Goal: Complete application form

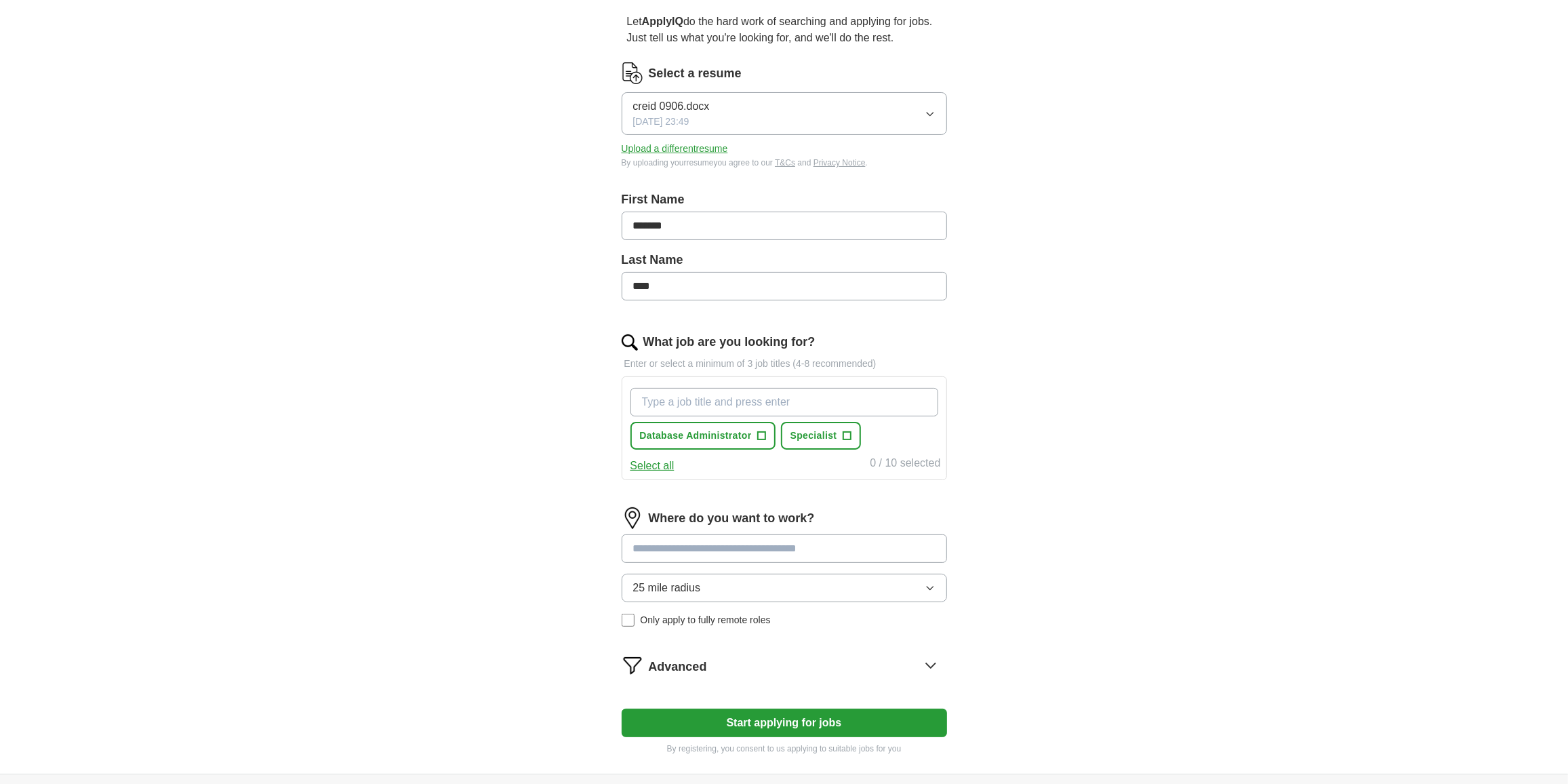
scroll to position [164, 0]
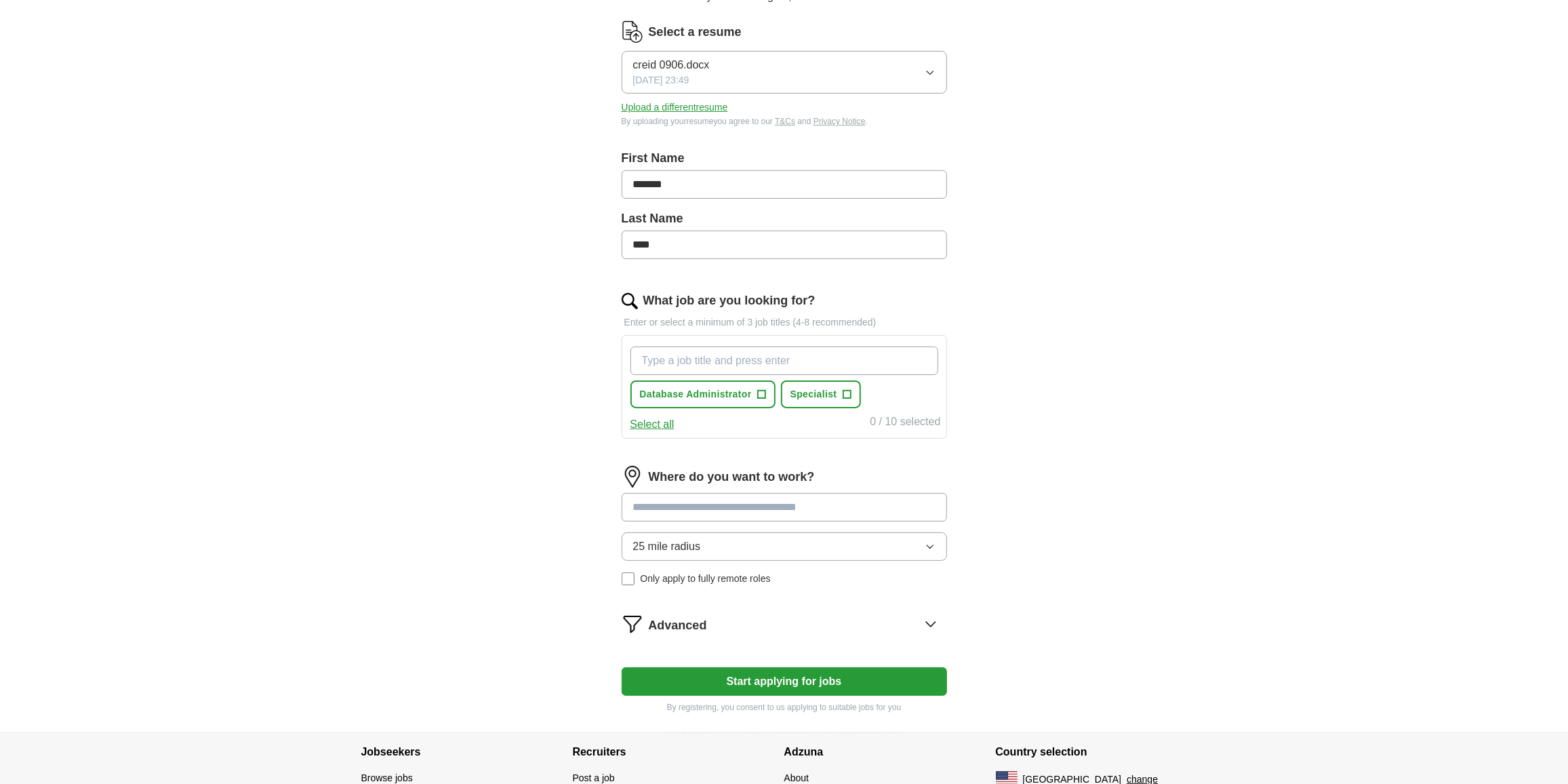
click at [666, 361] on input "What job are you looking for?" at bounding box center [784, 360] width 308 height 29
type input "database engineer"
drag, startPoint x: 749, startPoint y: 356, endPoint x: 526, endPoint y: 393, distance: 226.0
click at [527, 392] on div "ApplyIQ Let ApplyIQ do the hard work of searching and applying for jobs. Just t…" at bounding box center [784, 305] width 868 height 855
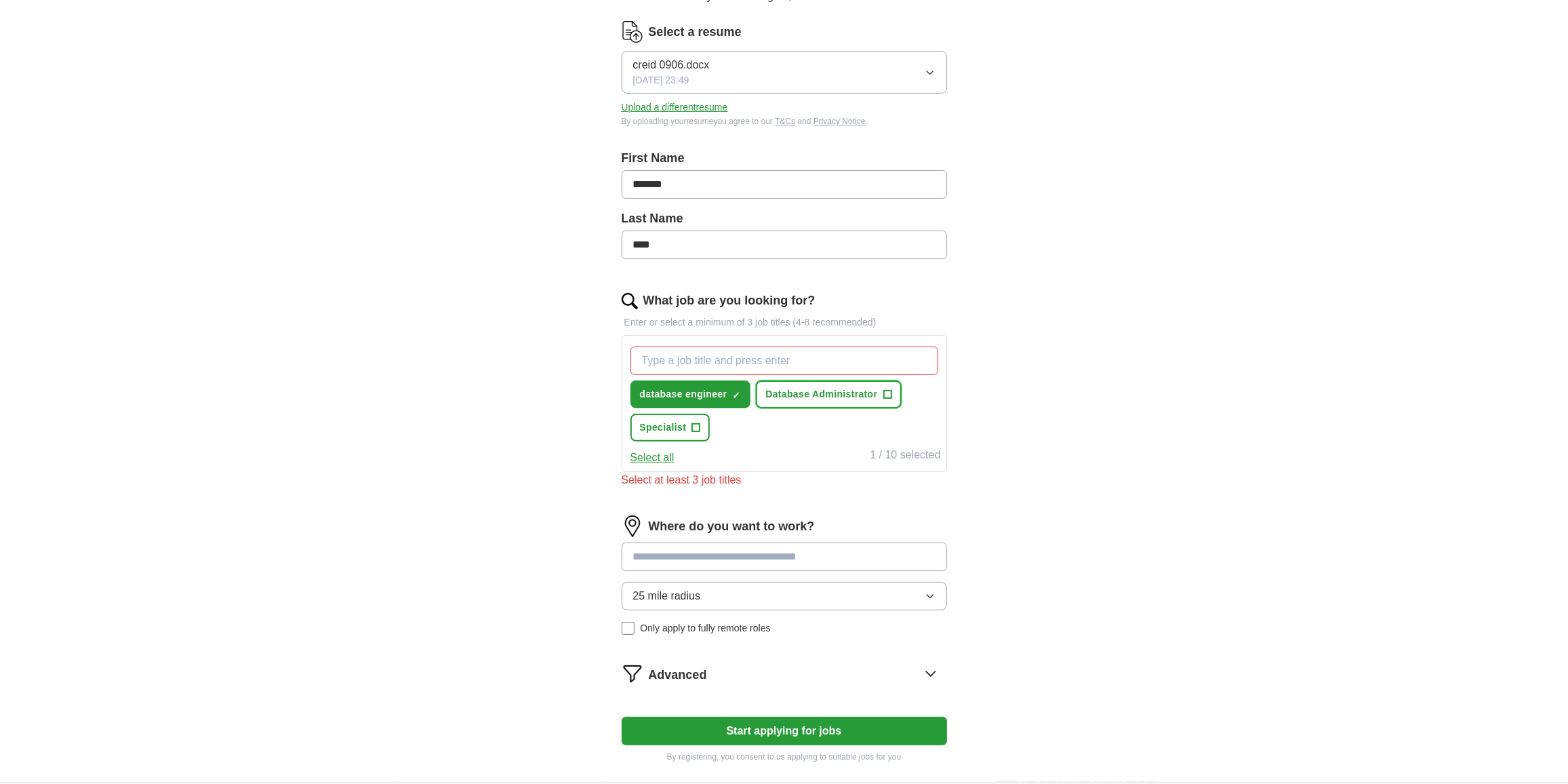
click at [793, 393] on span "Database Administrator" at bounding box center [822, 394] width 112 height 14
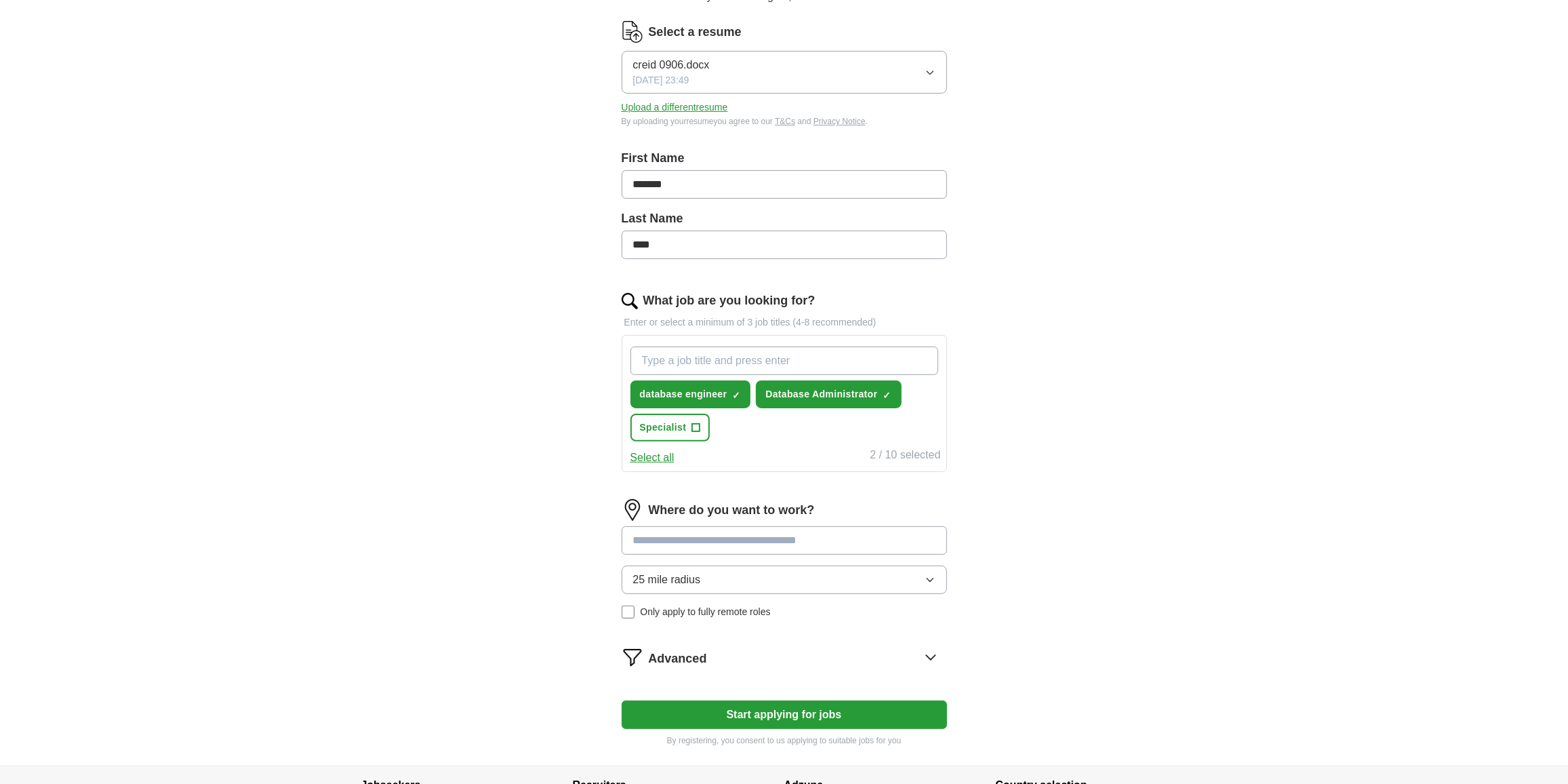
click at [825, 365] on input "What job are you looking for?" at bounding box center [784, 360] width 308 height 29
type input "Data Modeller"
click at [0, 0] on span "×" at bounding box center [0, 0] width 0 height 0
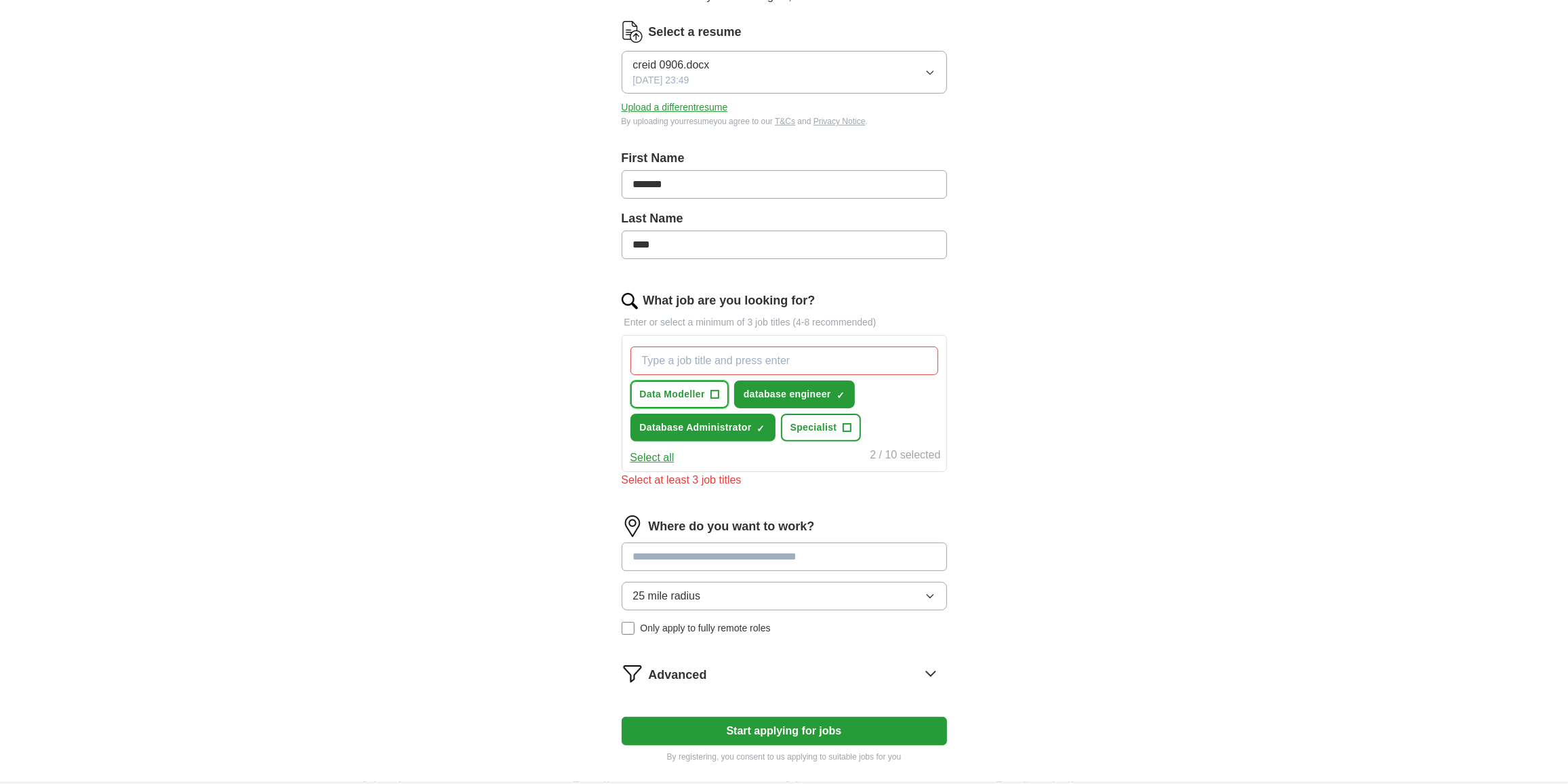
click at [695, 387] on span "Data Modeller" at bounding box center [673, 394] width 65 height 14
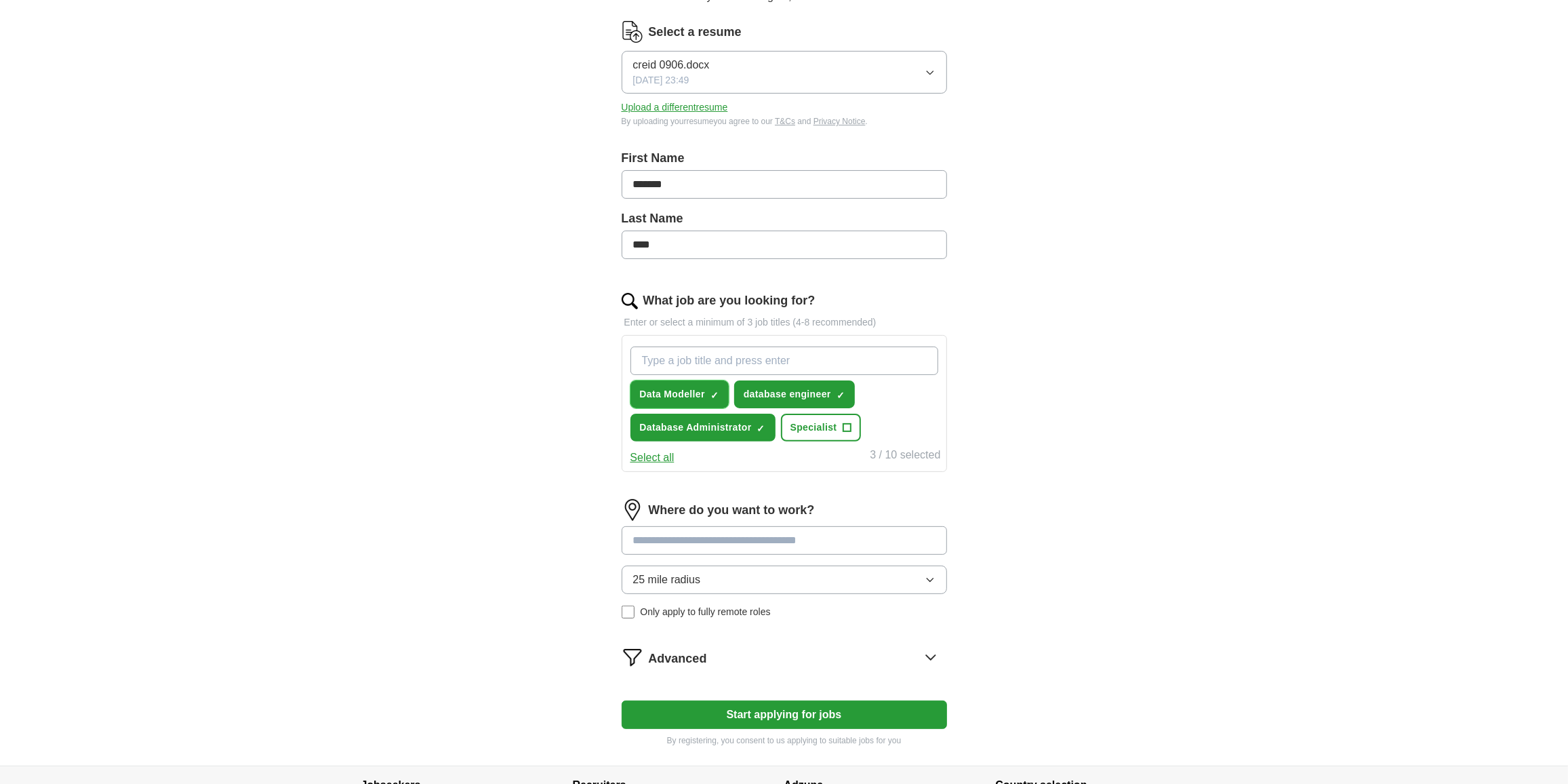
click at [0, 0] on span "×" at bounding box center [0, 0] width 0 height 0
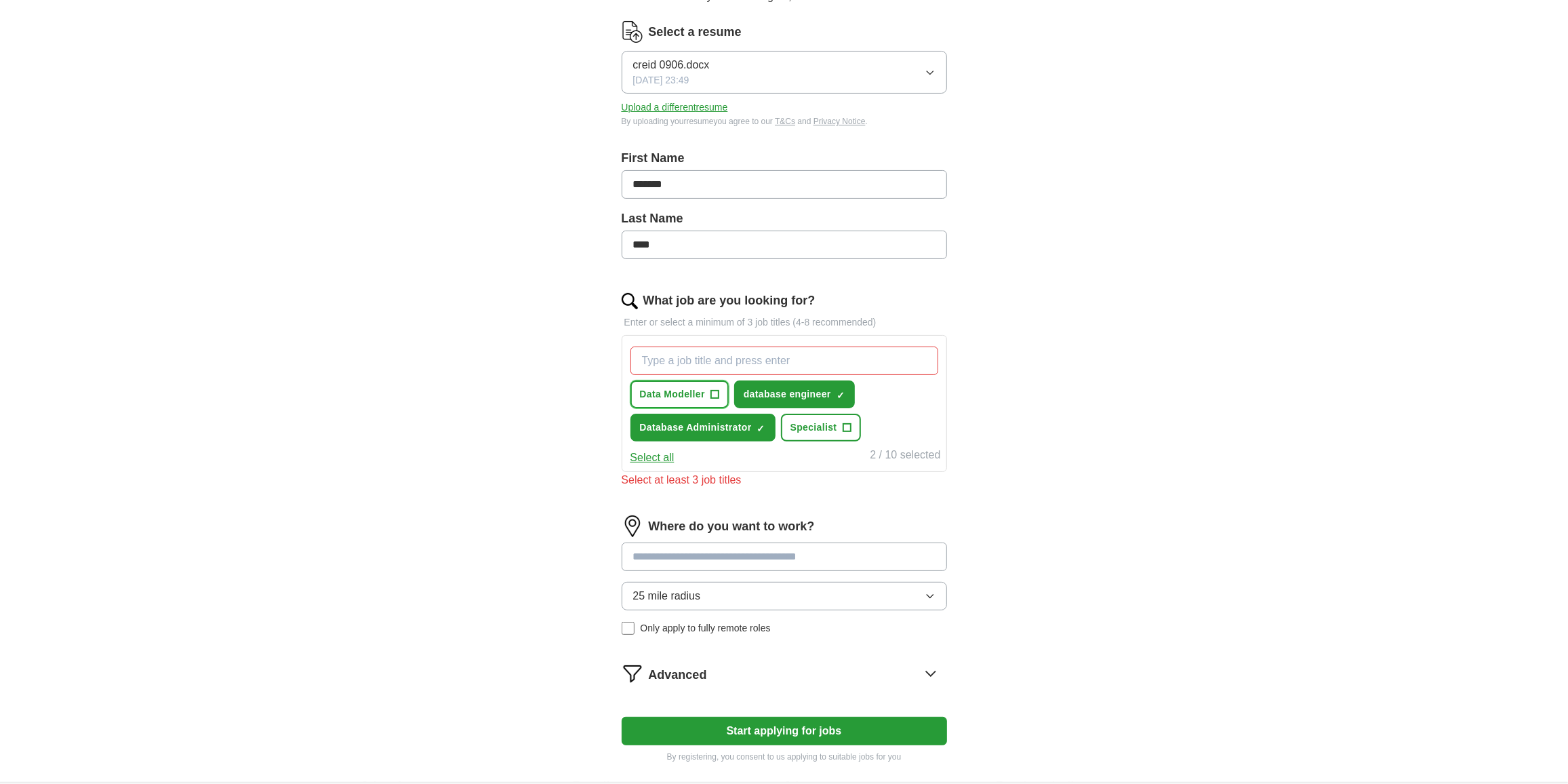
click at [713, 390] on span "+" at bounding box center [715, 395] width 9 height 11
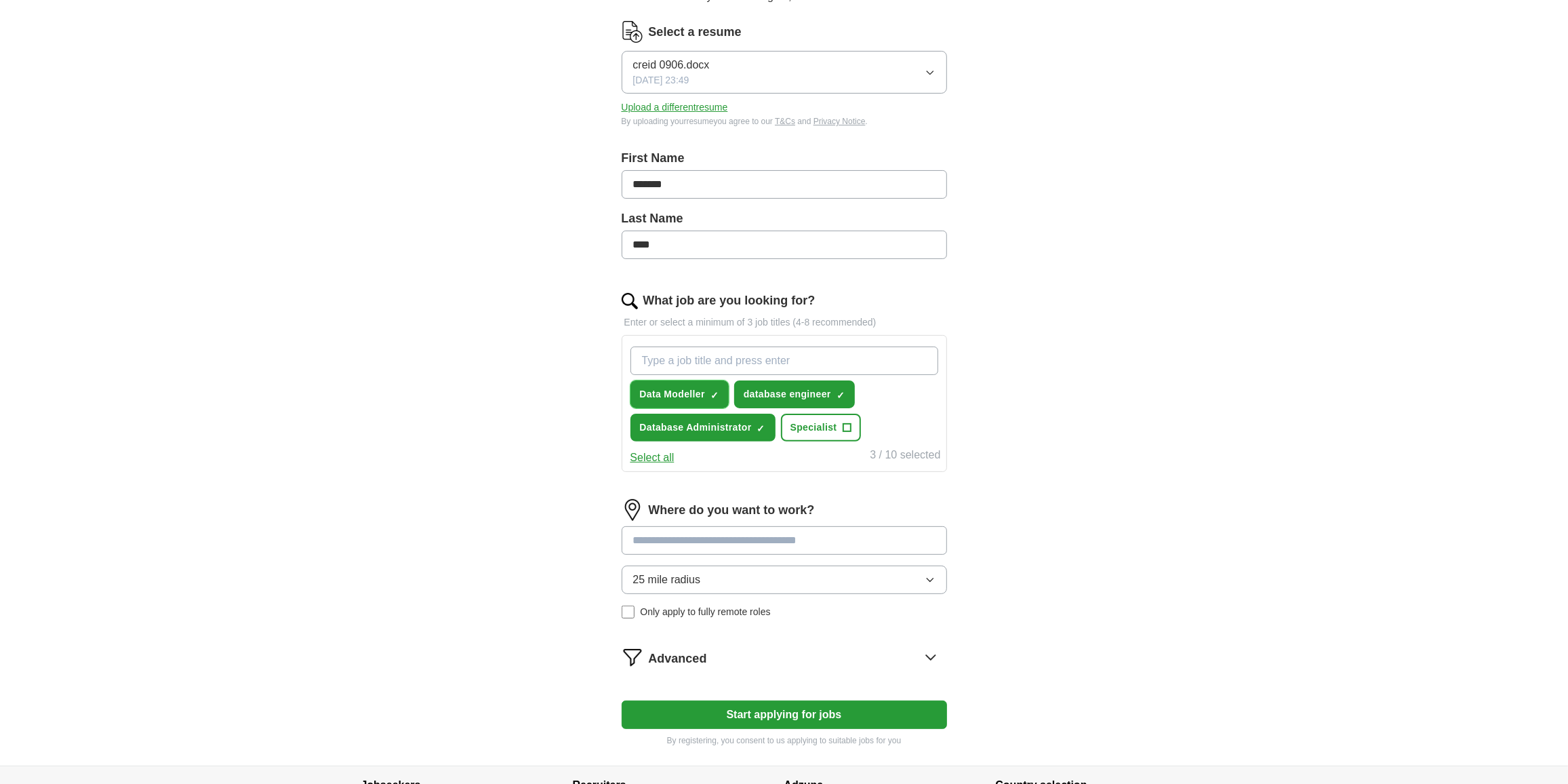
click at [0, 0] on span "×" at bounding box center [0, 0] width 0 height 0
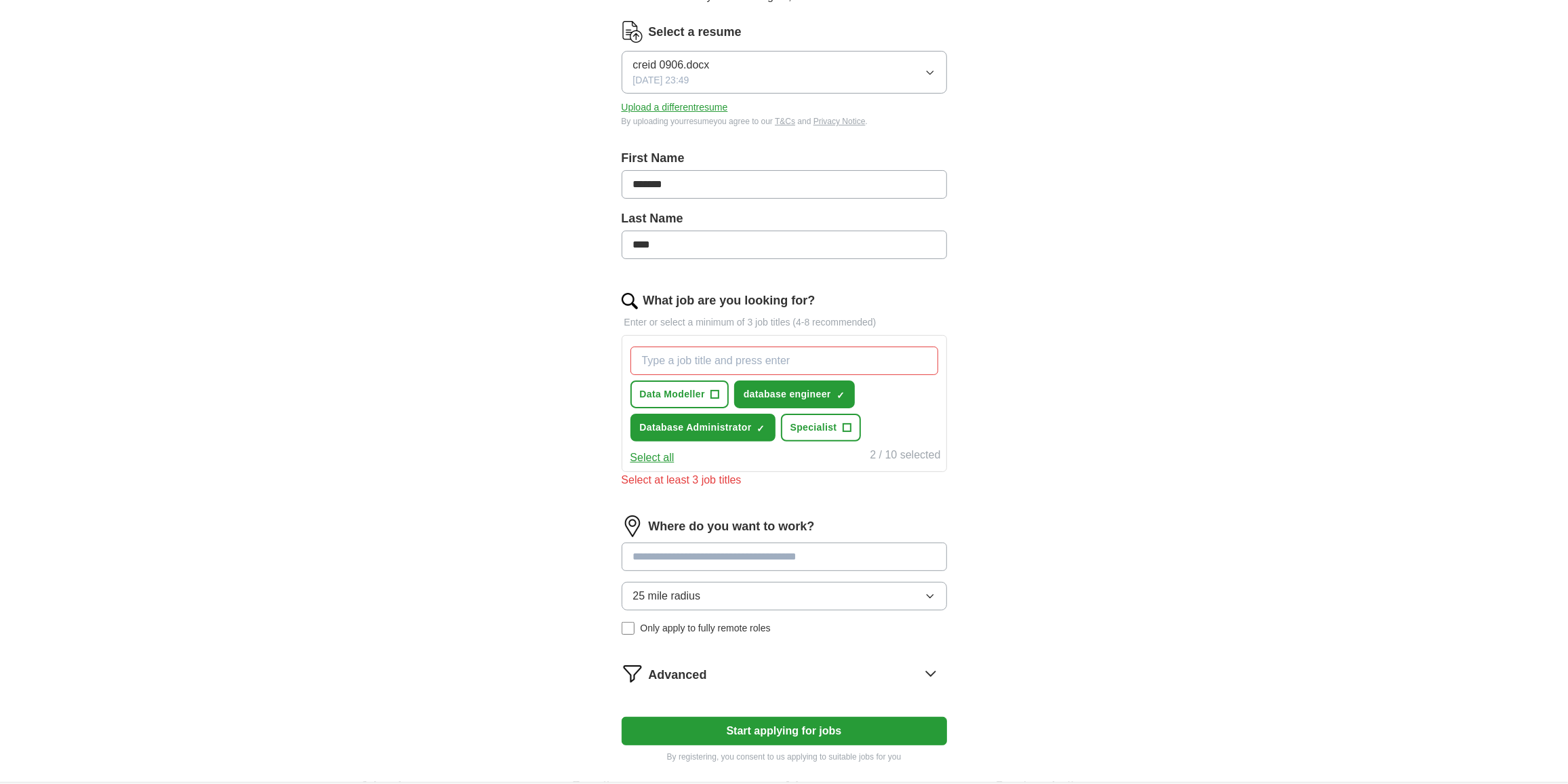
drag, startPoint x: 712, startPoint y: 377, endPoint x: 690, endPoint y: 348, distance: 36.4
click at [690, 346] on div "Data Modeller + database engineer ✓ × Database Administrator ✓ × Specialist +" at bounding box center [784, 394] width 314 height 106
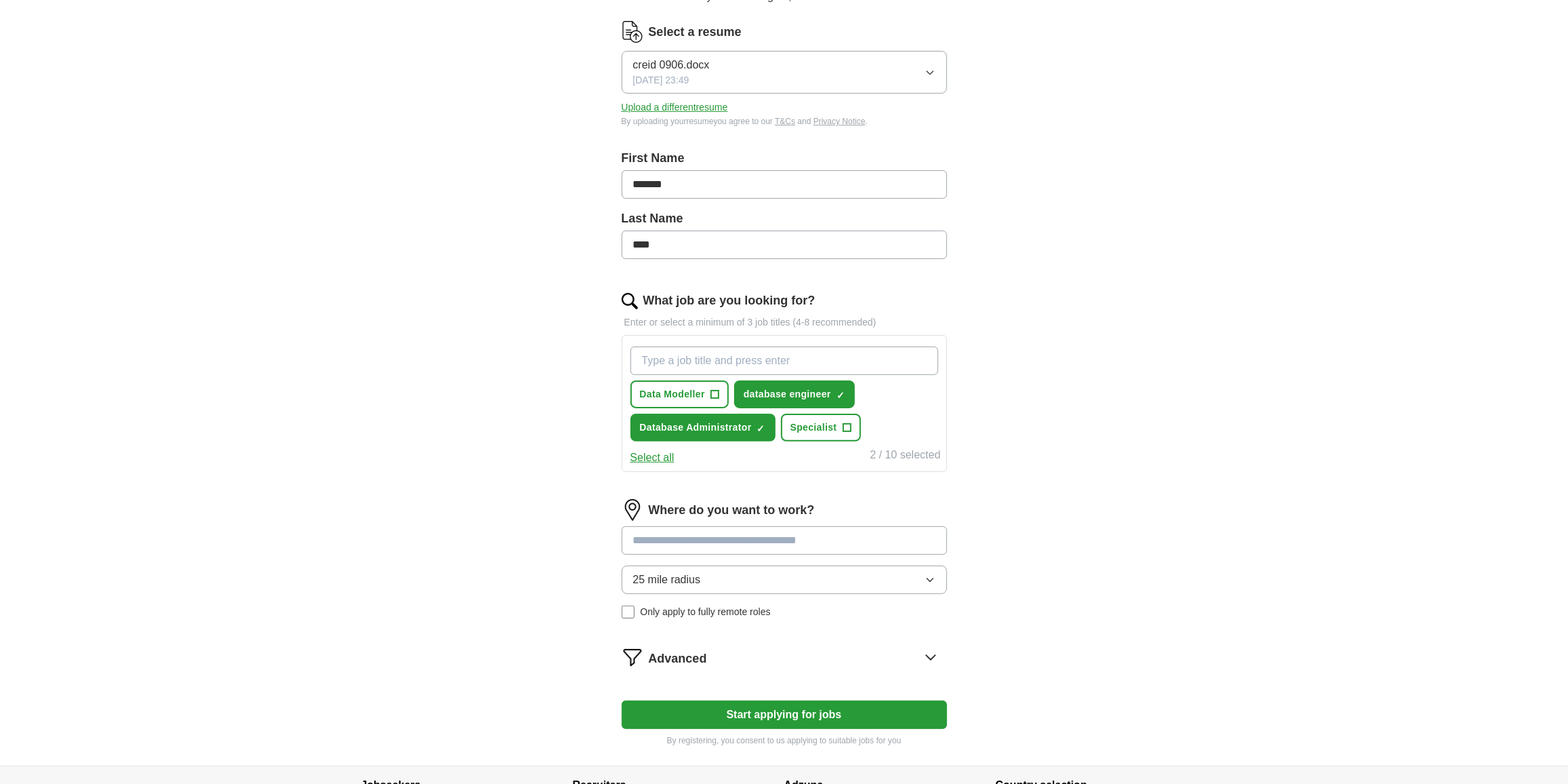
click at [686, 352] on input "What job are you looking for?" at bounding box center [784, 360] width 308 height 29
type input "Data Modeler"
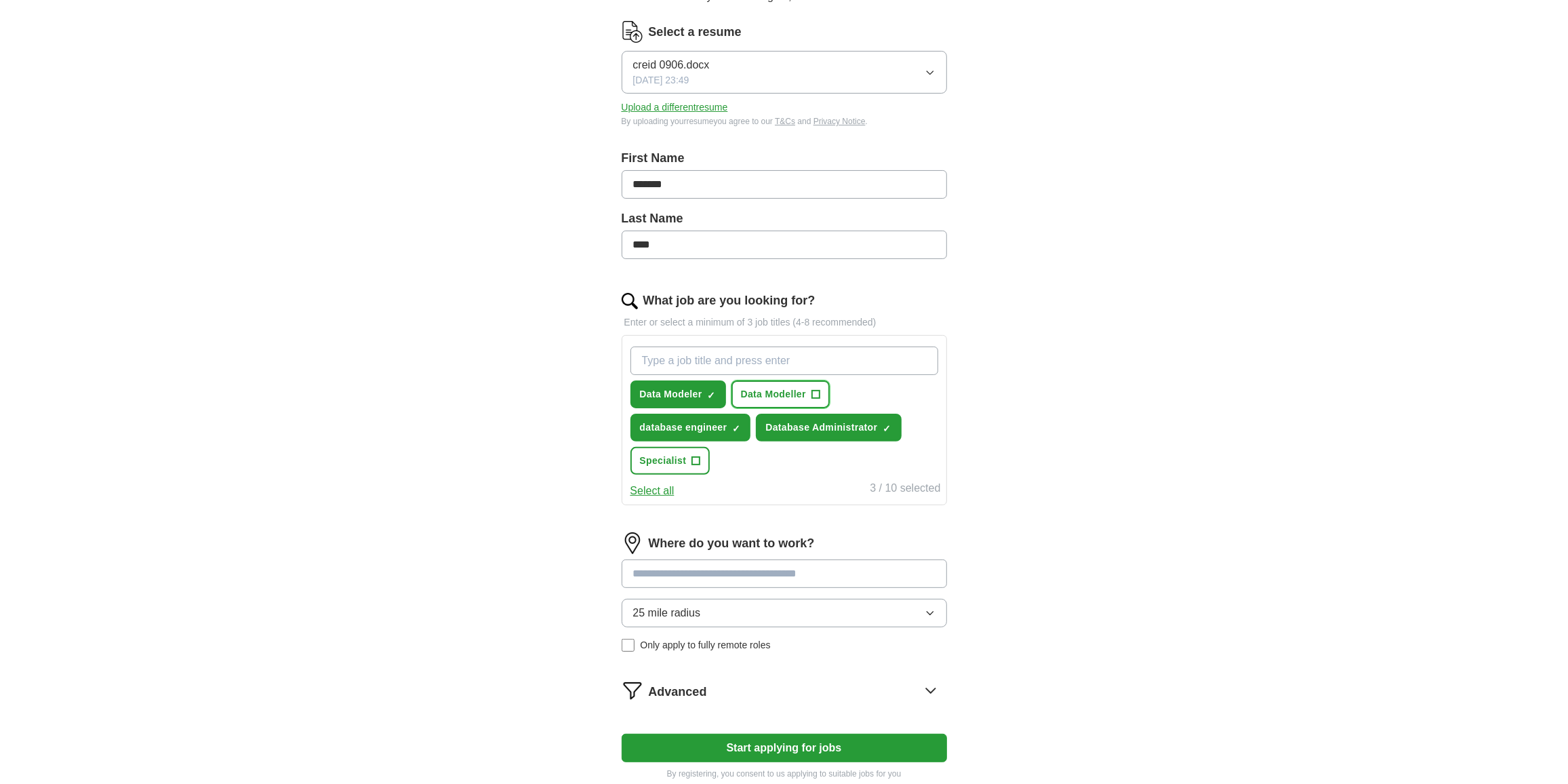
click at [781, 387] on span "Data Modeller" at bounding box center [774, 394] width 65 height 14
click at [787, 381] on button "Data Modeller ✓ ×" at bounding box center [781, 394] width 98 height 28
click at [781, 387] on span "Data Modeller" at bounding box center [774, 394] width 65 height 14
click at [0, 0] on span "×" at bounding box center [0, 0] width 0 height 0
drag, startPoint x: 700, startPoint y: 576, endPoint x: 693, endPoint y: 576, distance: 7.0
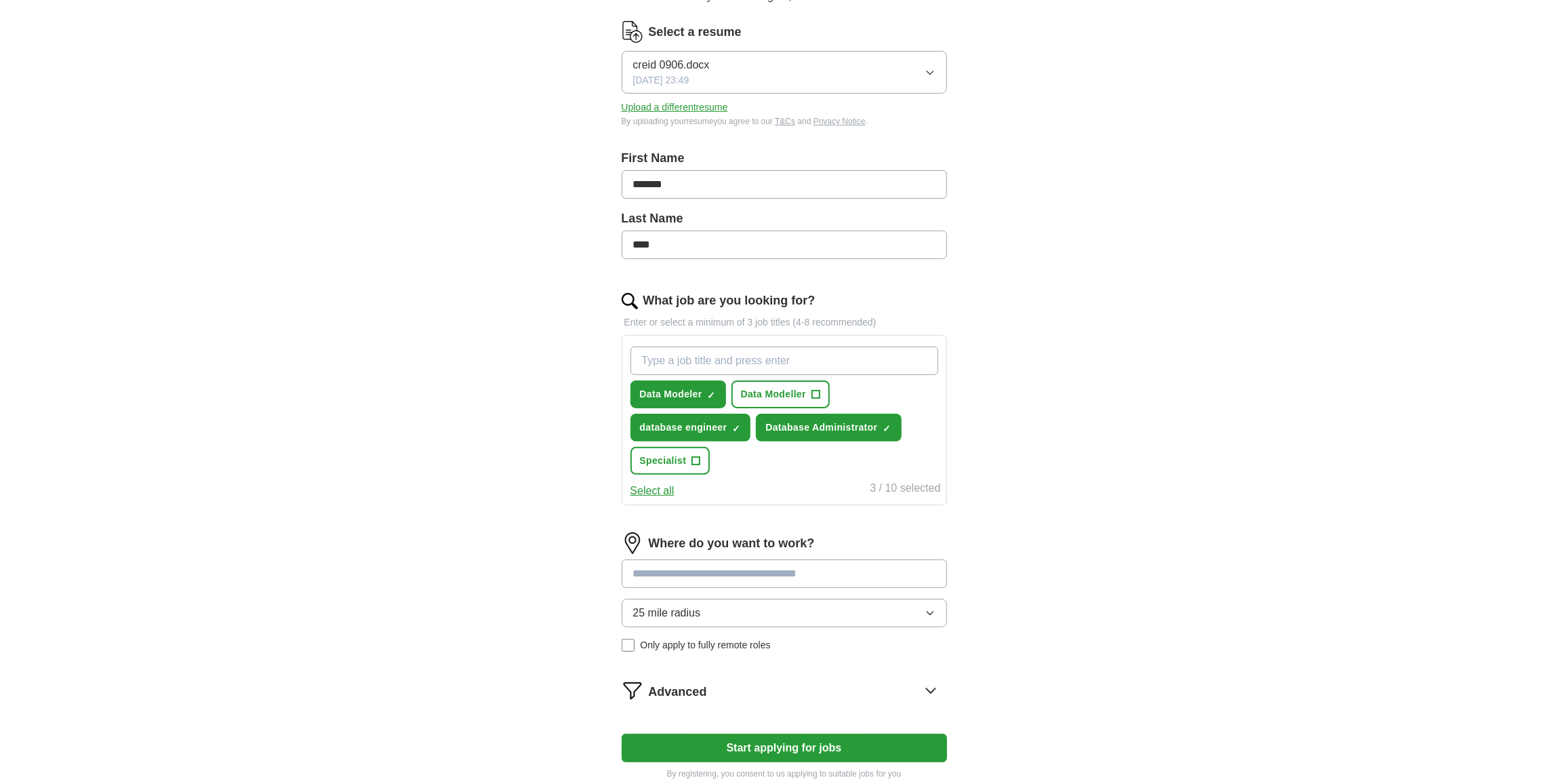
click at [693, 576] on input at bounding box center [784, 573] width 325 height 29
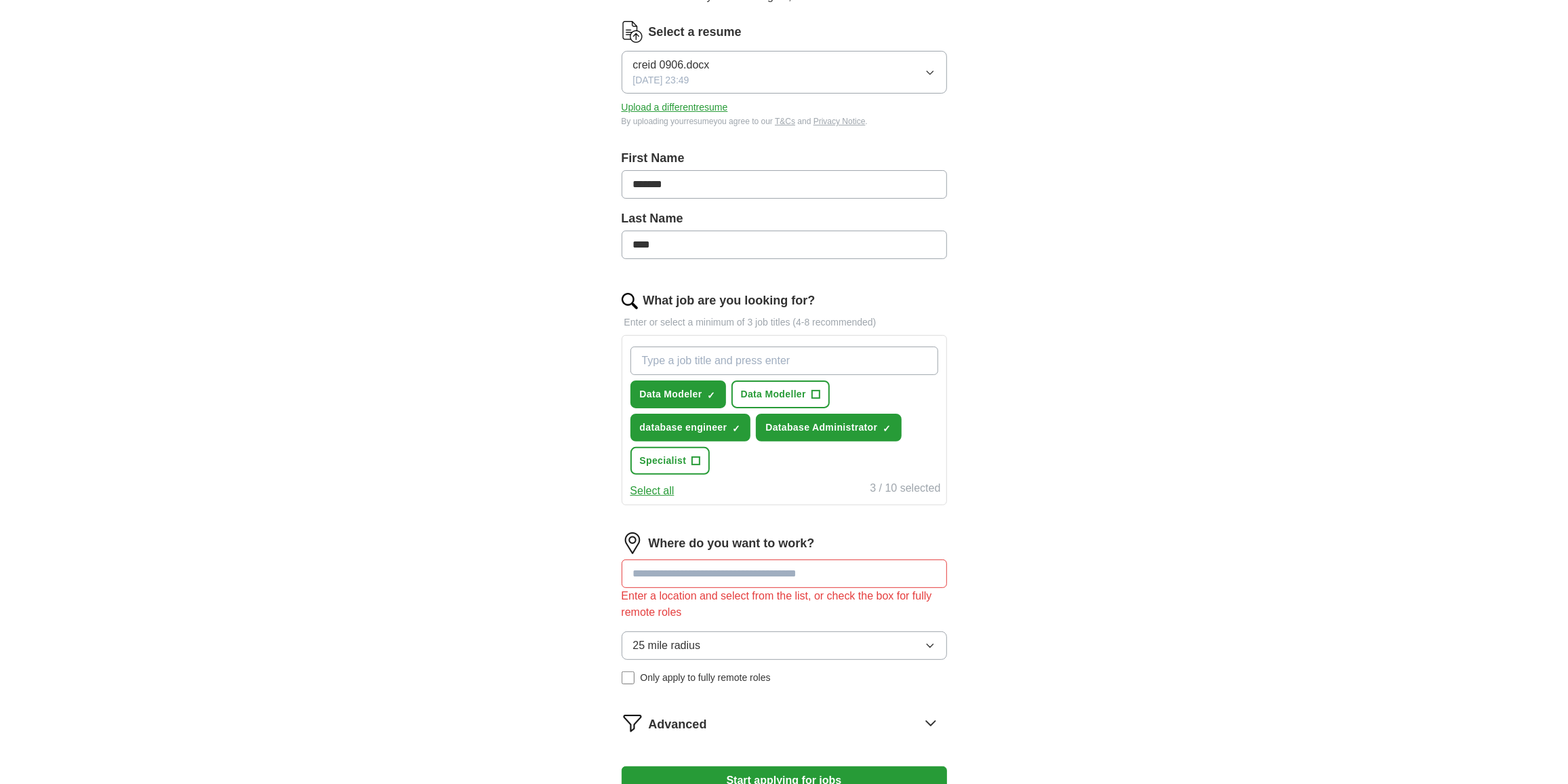
click at [700, 614] on div "Where do you want to work? Enter a location and select from the list, or check …" at bounding box center [784, 614] width 325 height 163
click at [653, 571] on input at bounding box center [784, 573] width 325 height 29
type input "**"
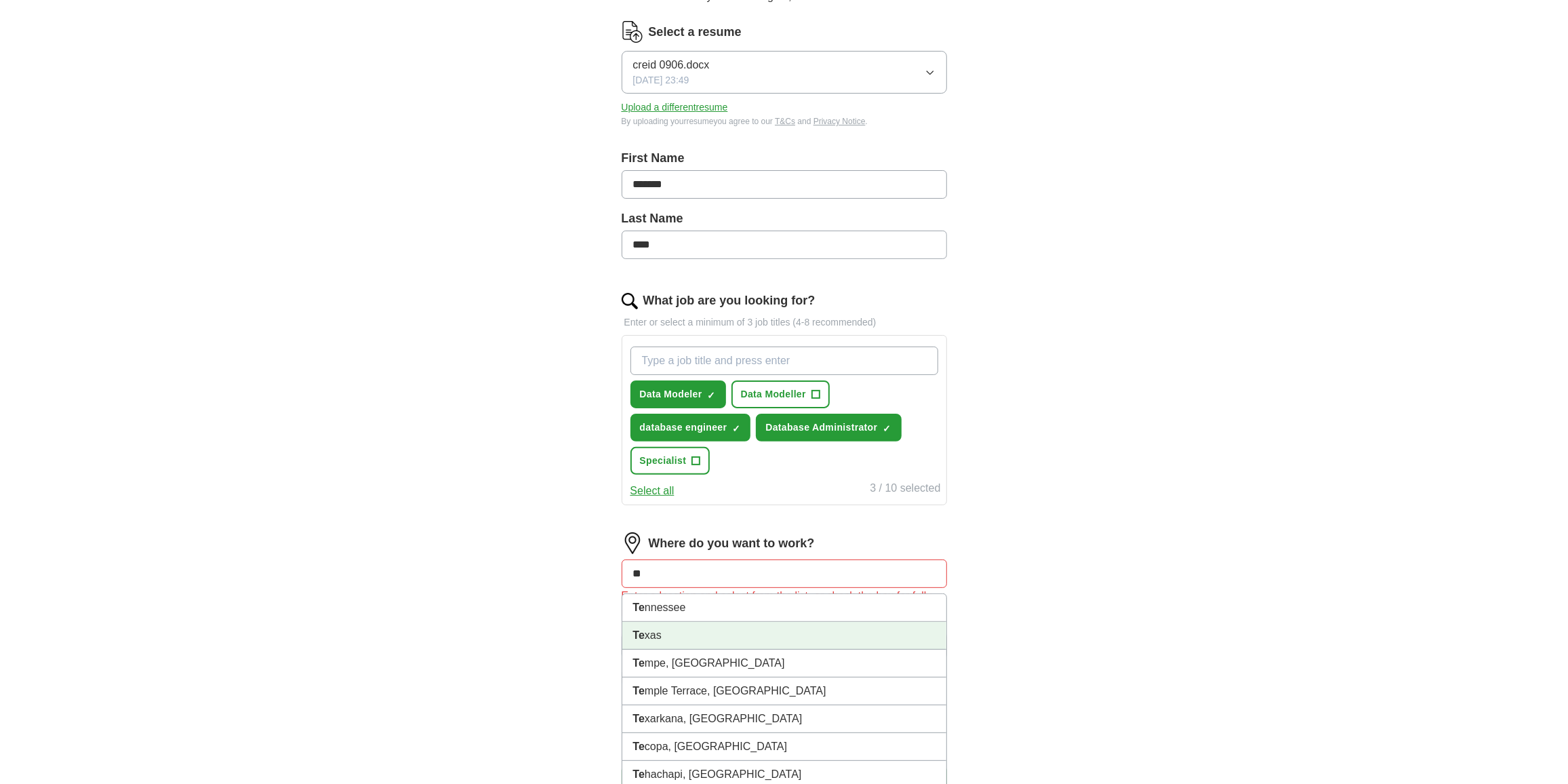
click at [642, 622] on li "Te xas" at bounding box center [784, 636] width 324 height 28
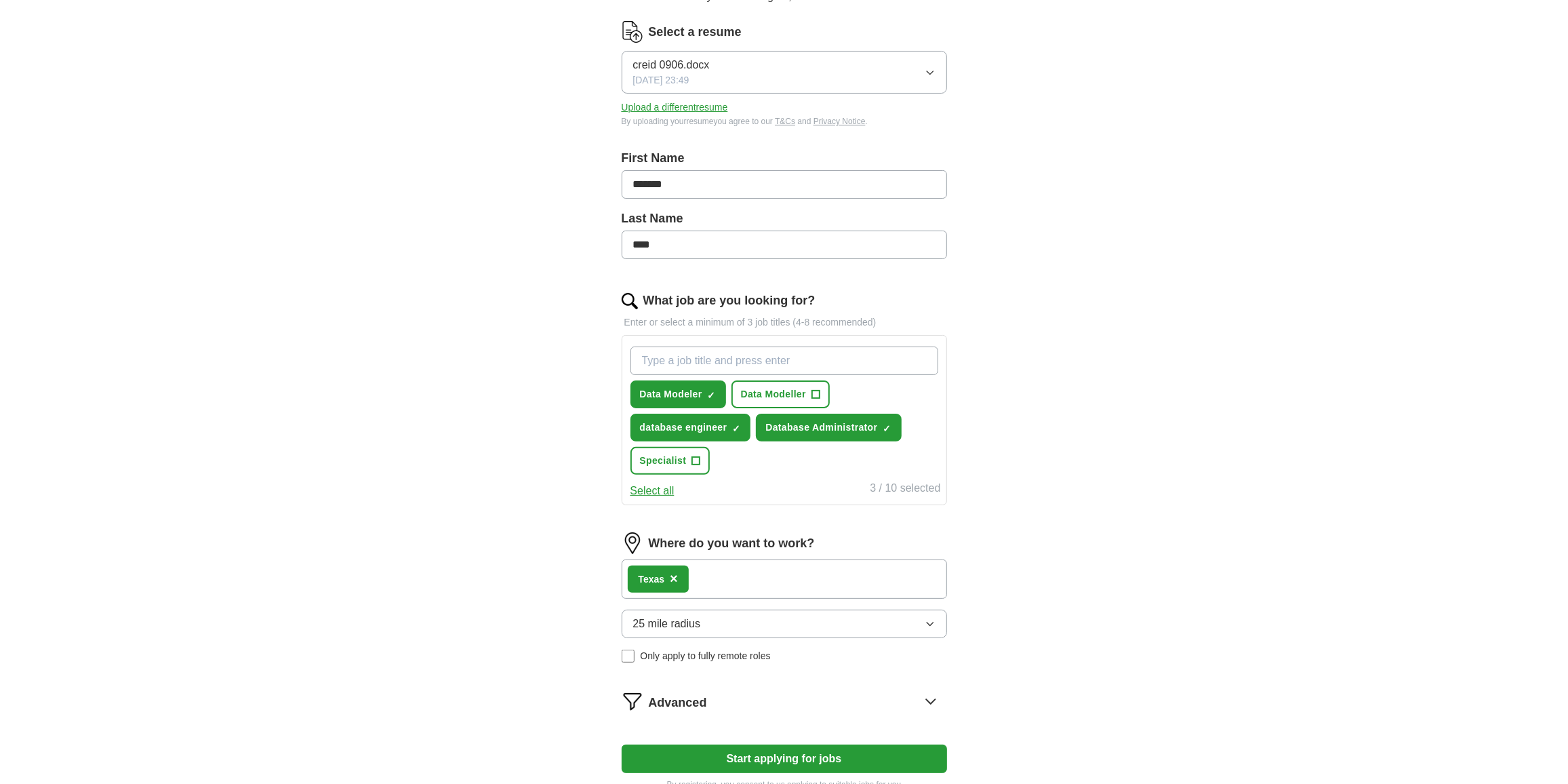
click at [645, 616] on span "25 mile radius" at bounding box center [667, 624] width 68 height 16
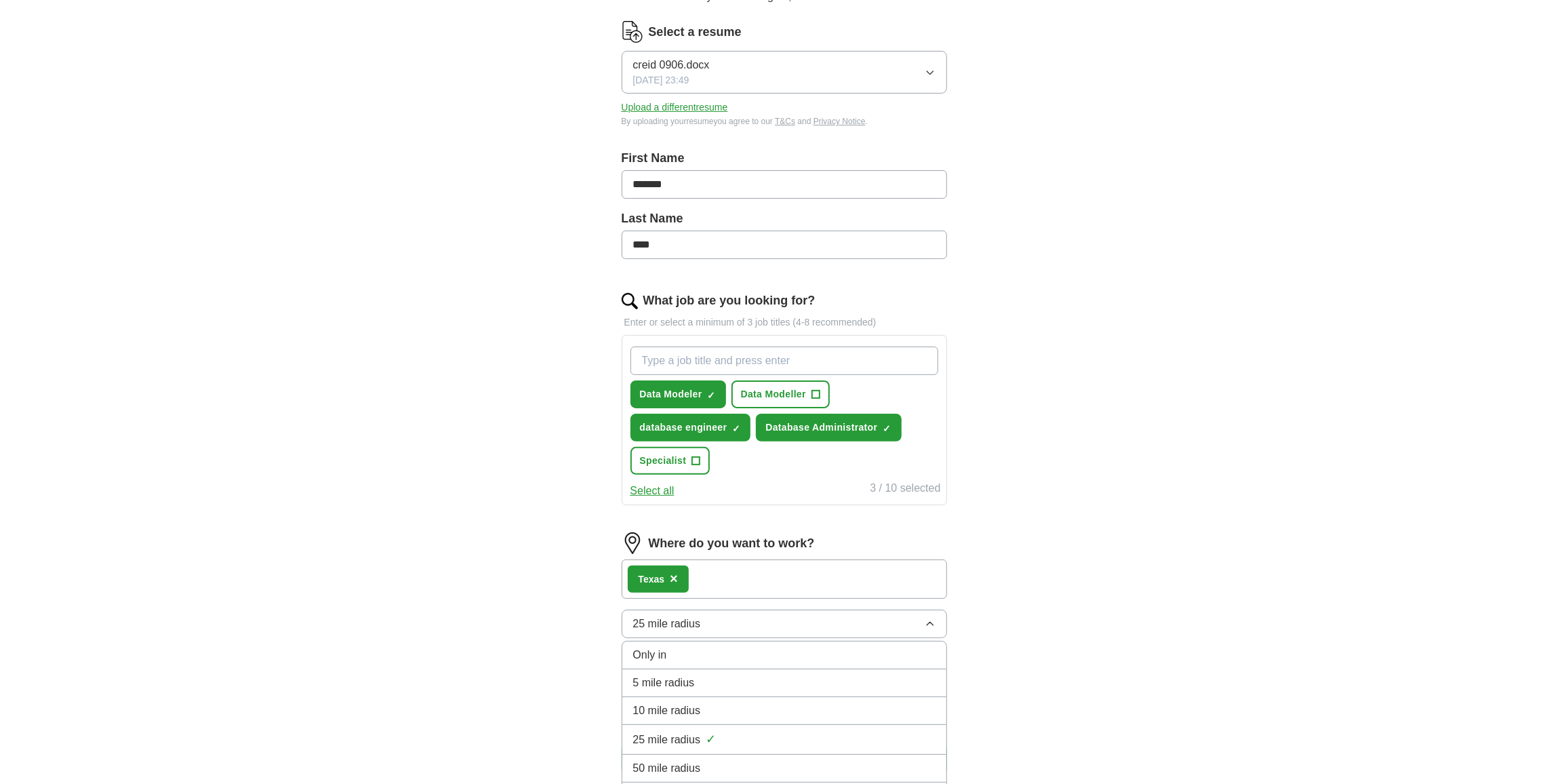
click at [680, 761] on span "50 mile radius" at bounding box center [667, 769] width 68 height 16
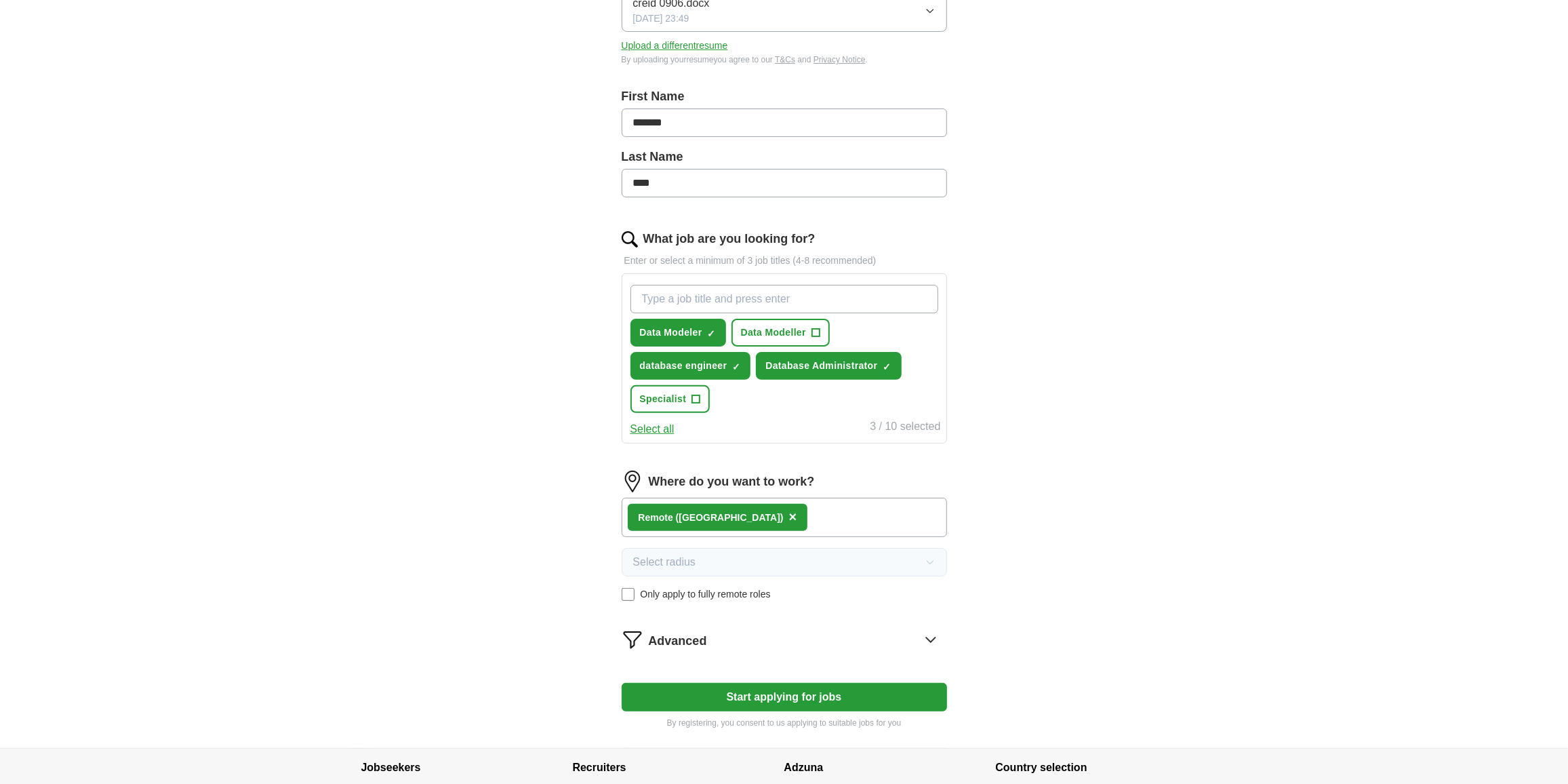
scroll to position [287, 0]
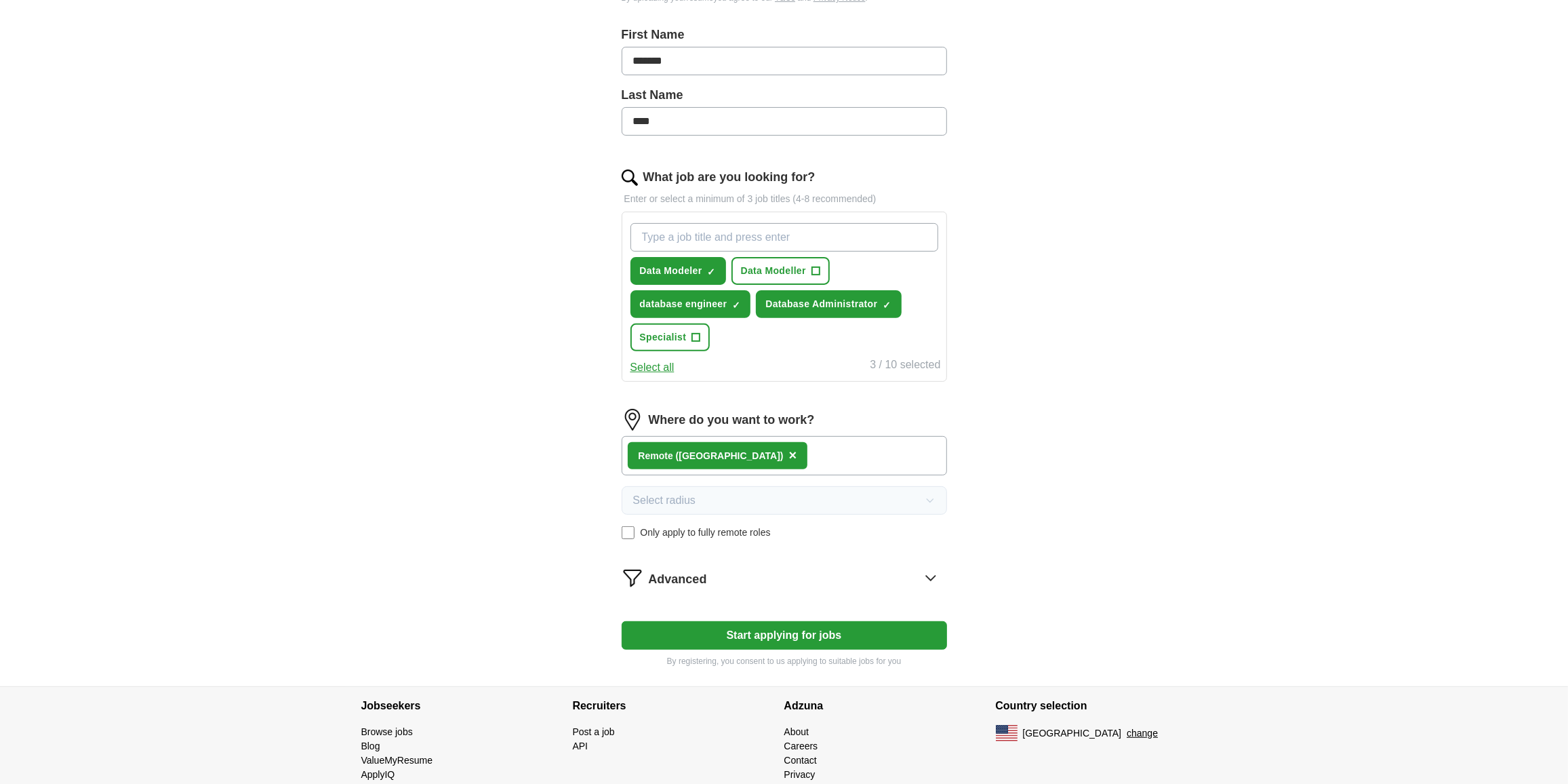
click at [727, 635] on button "Start applying for jobs" at bounding box center [784, 635] width 325 height 29
select select "**"
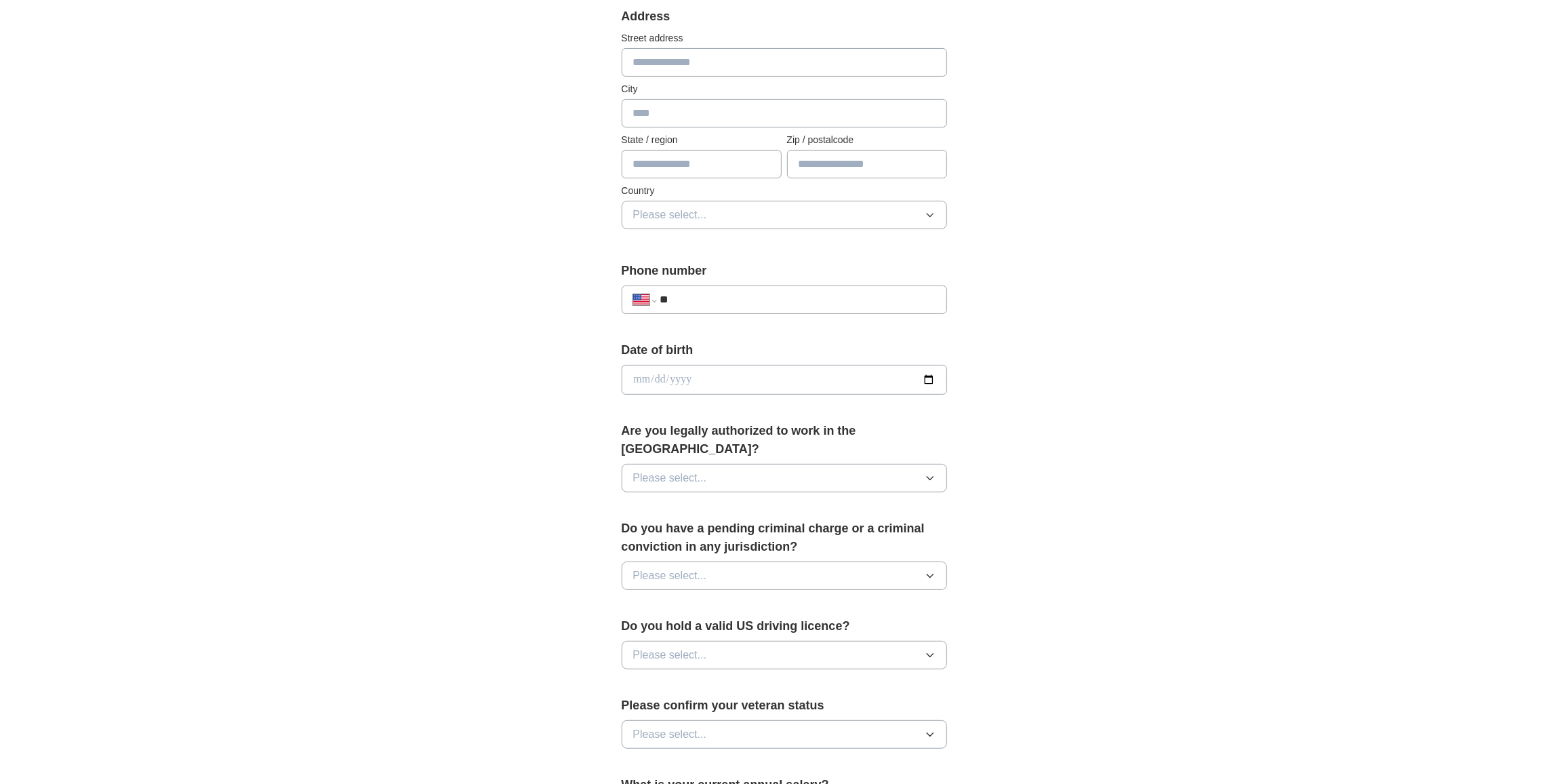
scroll to position [0, 0]
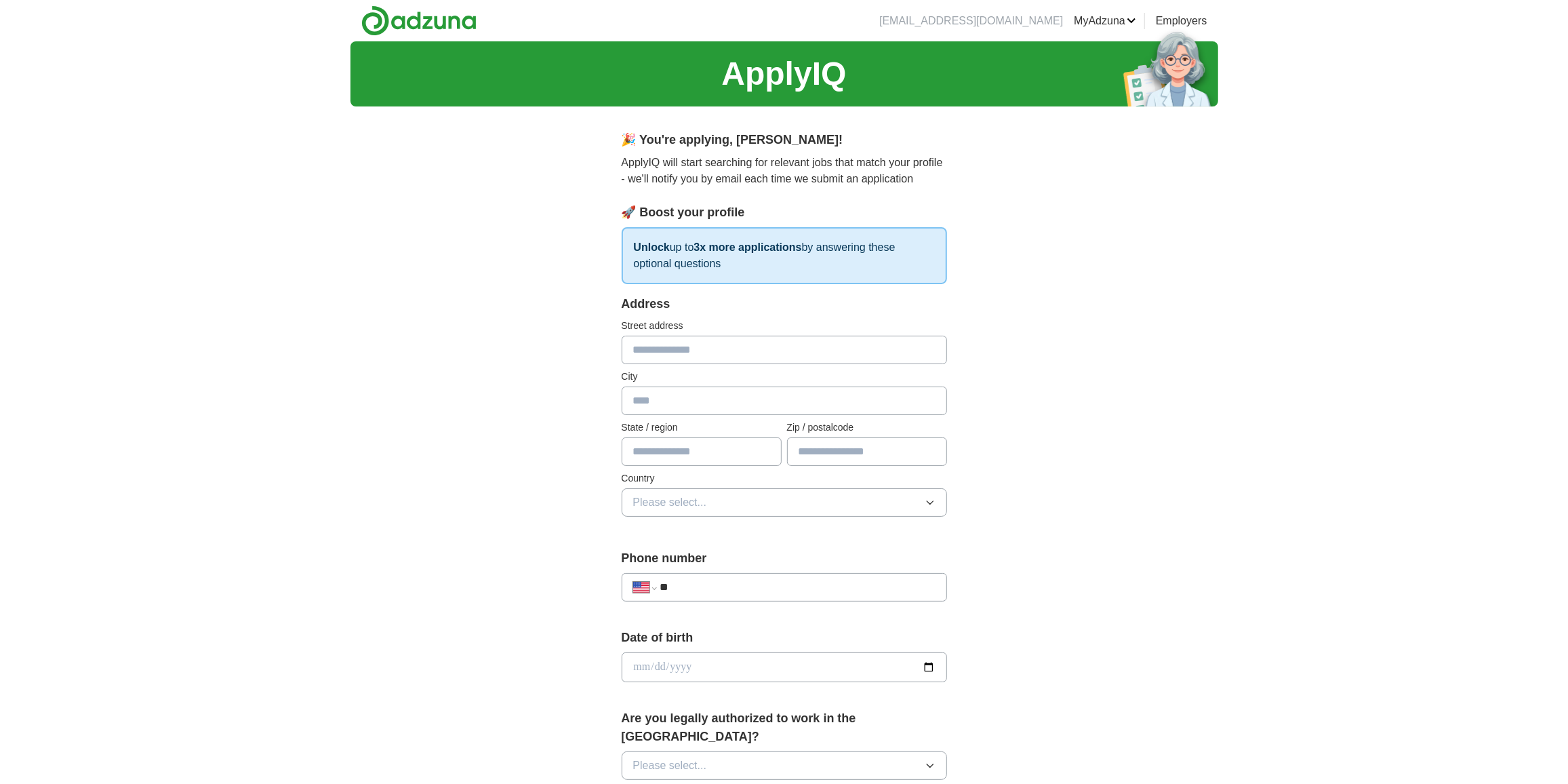
click at [1295, 442] on div "**********" at bounding box center [784, 658] width 1568 height 1235
click at [680, 355] on input "text" at bounding box center [784, 349] width 325 height 29
type input "**********"
drag, startPoint x: 728, startPoint y: 392, endPoint x: 696, endPoint y: 395, distance: 32.1
click at [696, 395] on input "text" at bounding box center [784, 401] width 325 height 29
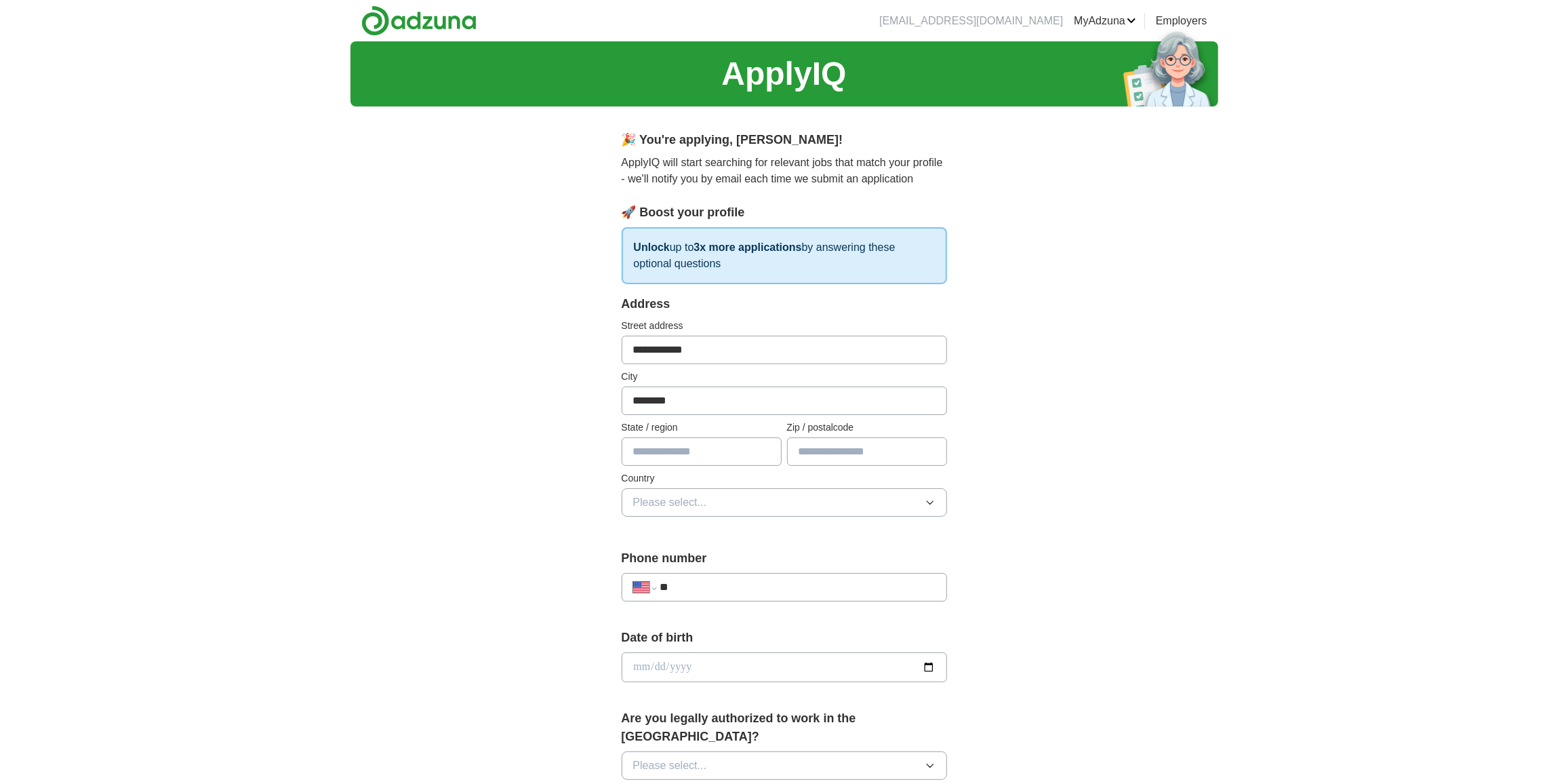
type input "********"
drag, startPoint x: 662, startPoint y: 451, endPoint x: 647, endPoint y: 449, distance: 15.1
click at [657, 450] on input "text" at bounding box center [702, 452] width 160 height 29
type input "*****"
click at [866, 450] on input "text" at bounding box center [867, 452] width 160 height 29
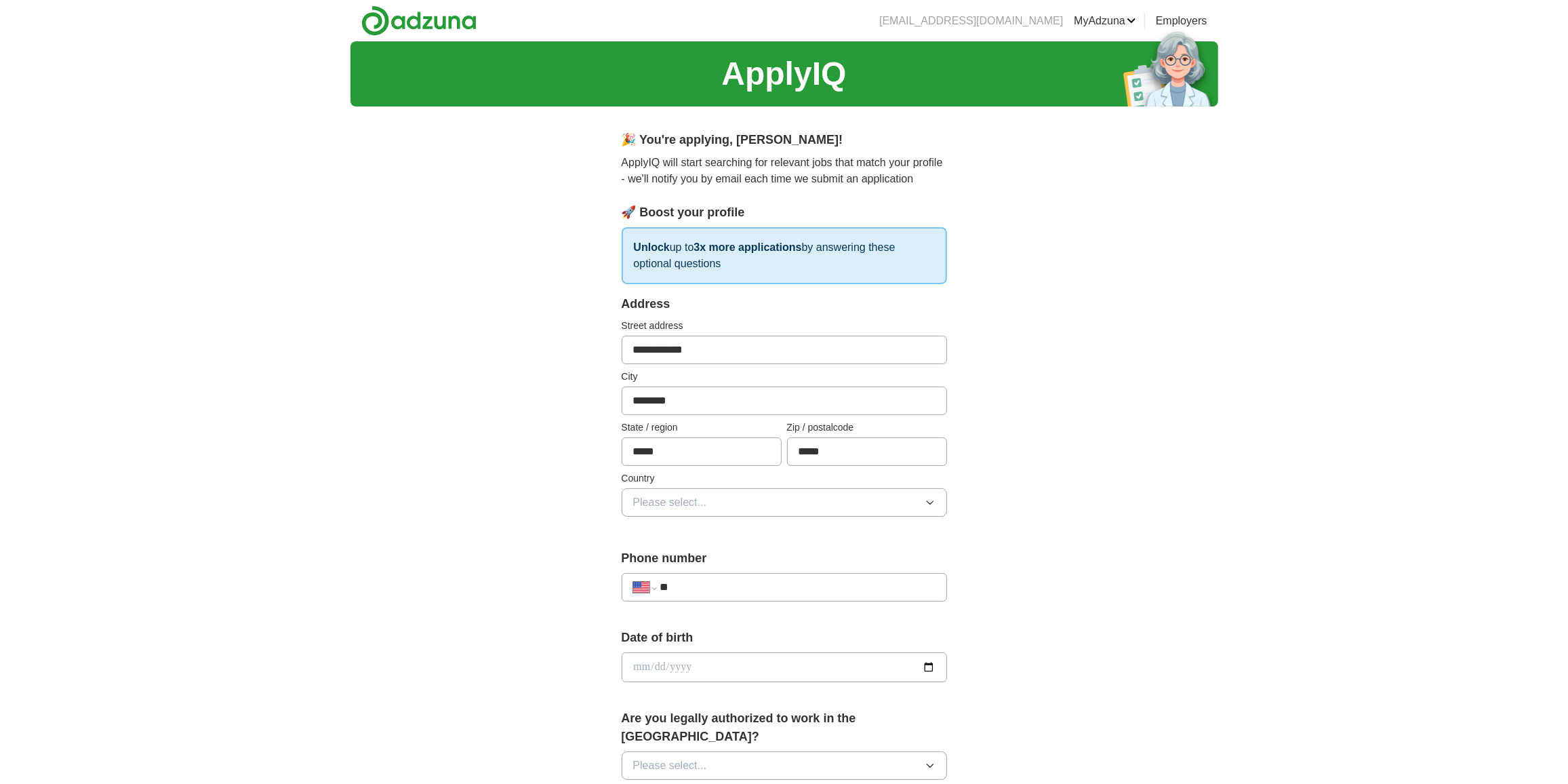
type input "*****"
click at [715, 506] on button "Please select..." at bounding box center [784, 502] width 325 height 29
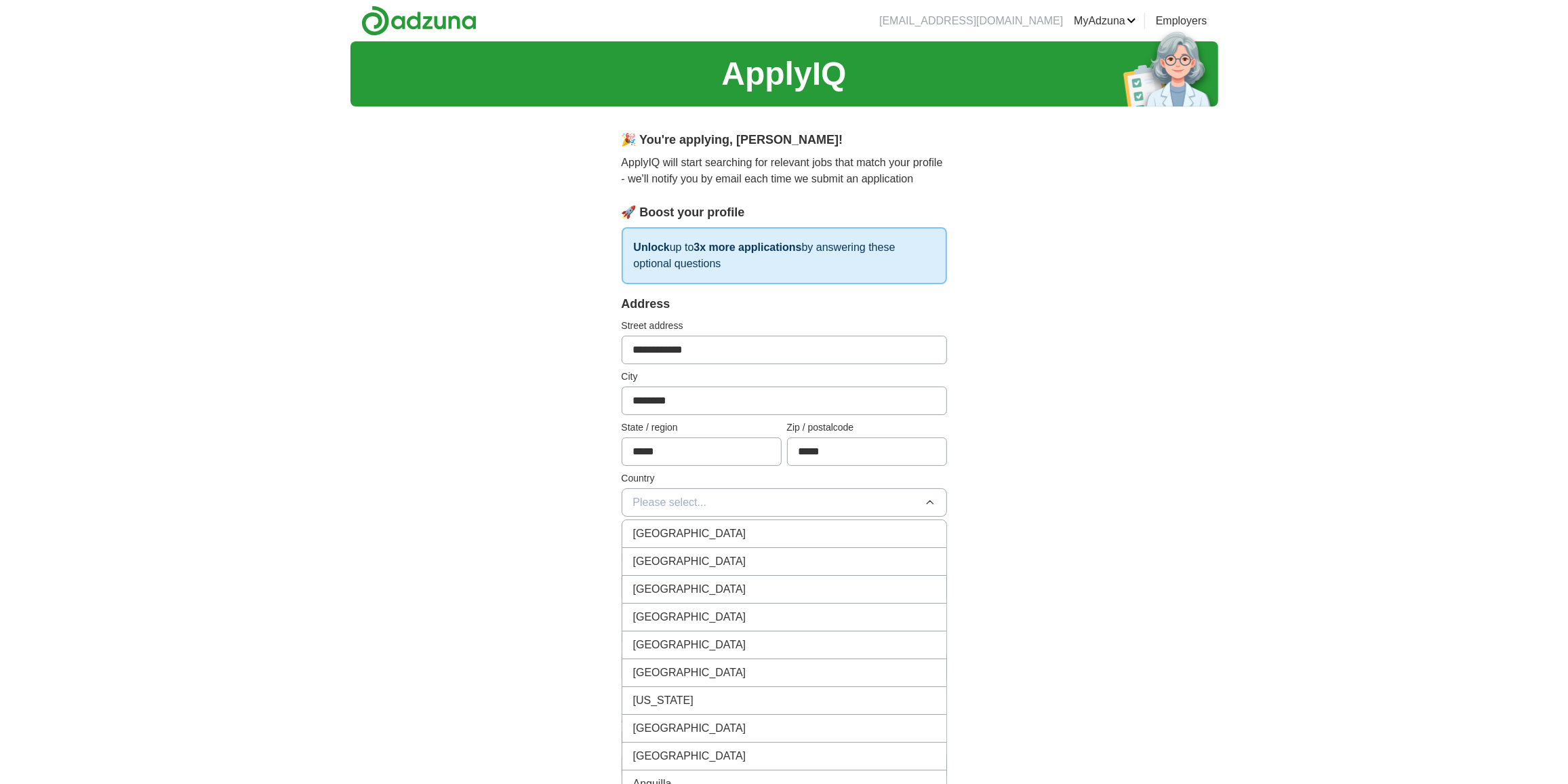
click at [692, 559] on span "[GEOGRAPHIC_DATA]" at bounding box center [690, 561] width 113 height 16
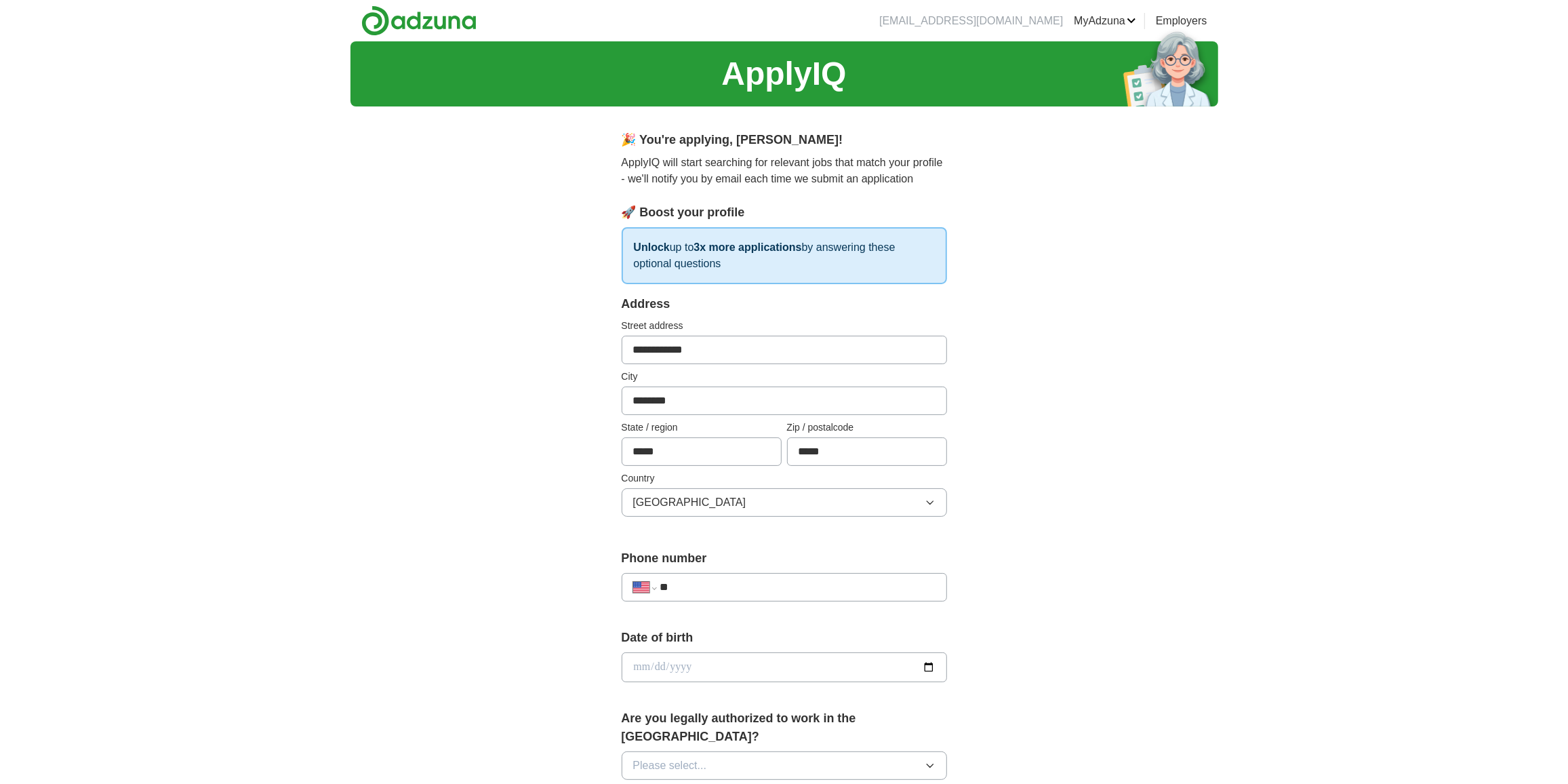
drag, startPoint x: 636, startPoint y: 450, endPoint x: 626, endPoint y: 450, distance: 10.0
click at [626, 450] on input "*****" at bounding box center [702, 452] width 160 height 29
type input "*****"
click at [710, 588] on input "**" at bounding box center [797, 587] width 275 height 16
type input "**********"
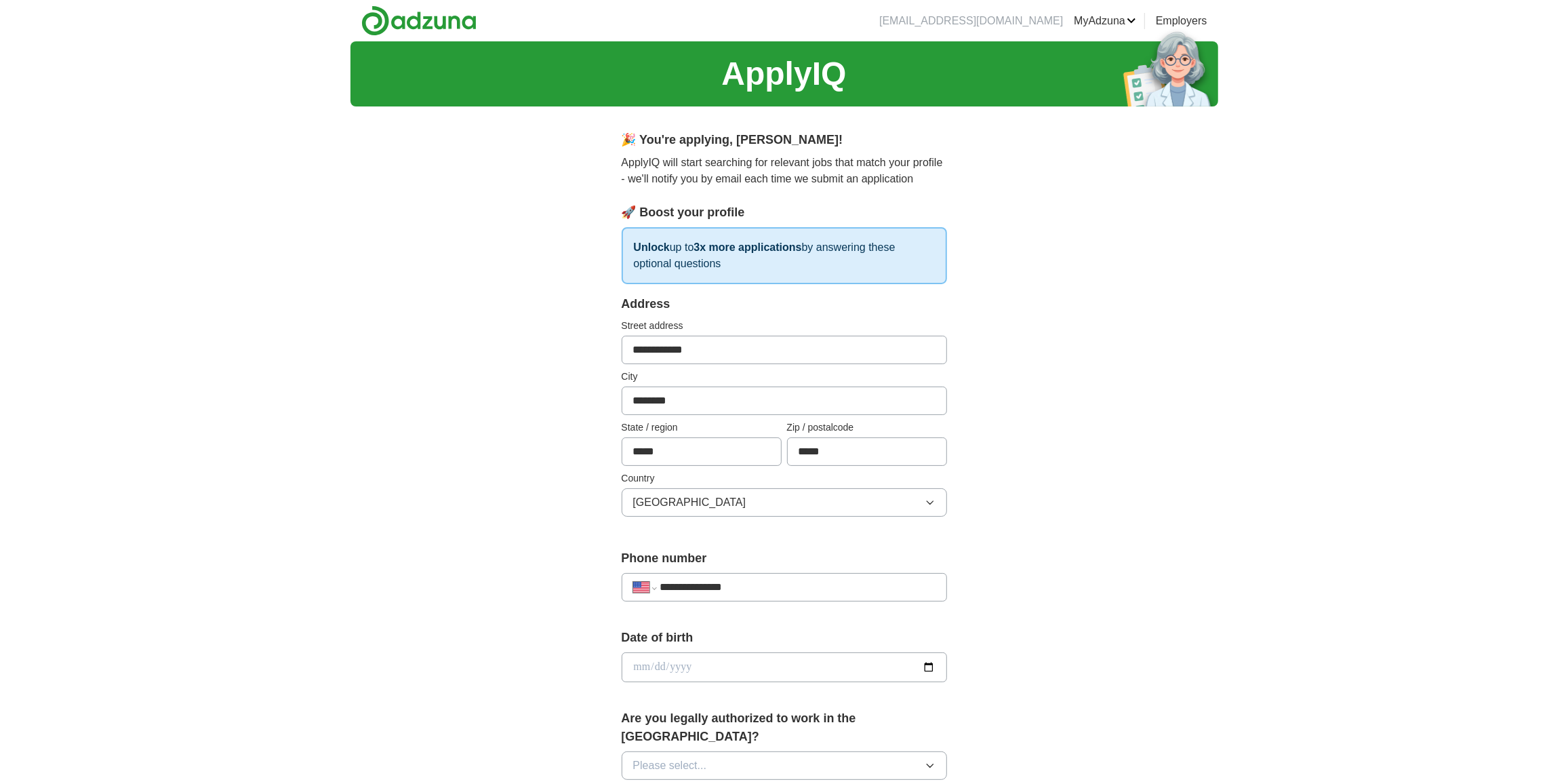
click at [705, 676] on input "date" at bounding box center [784, 667] width 325 height 30
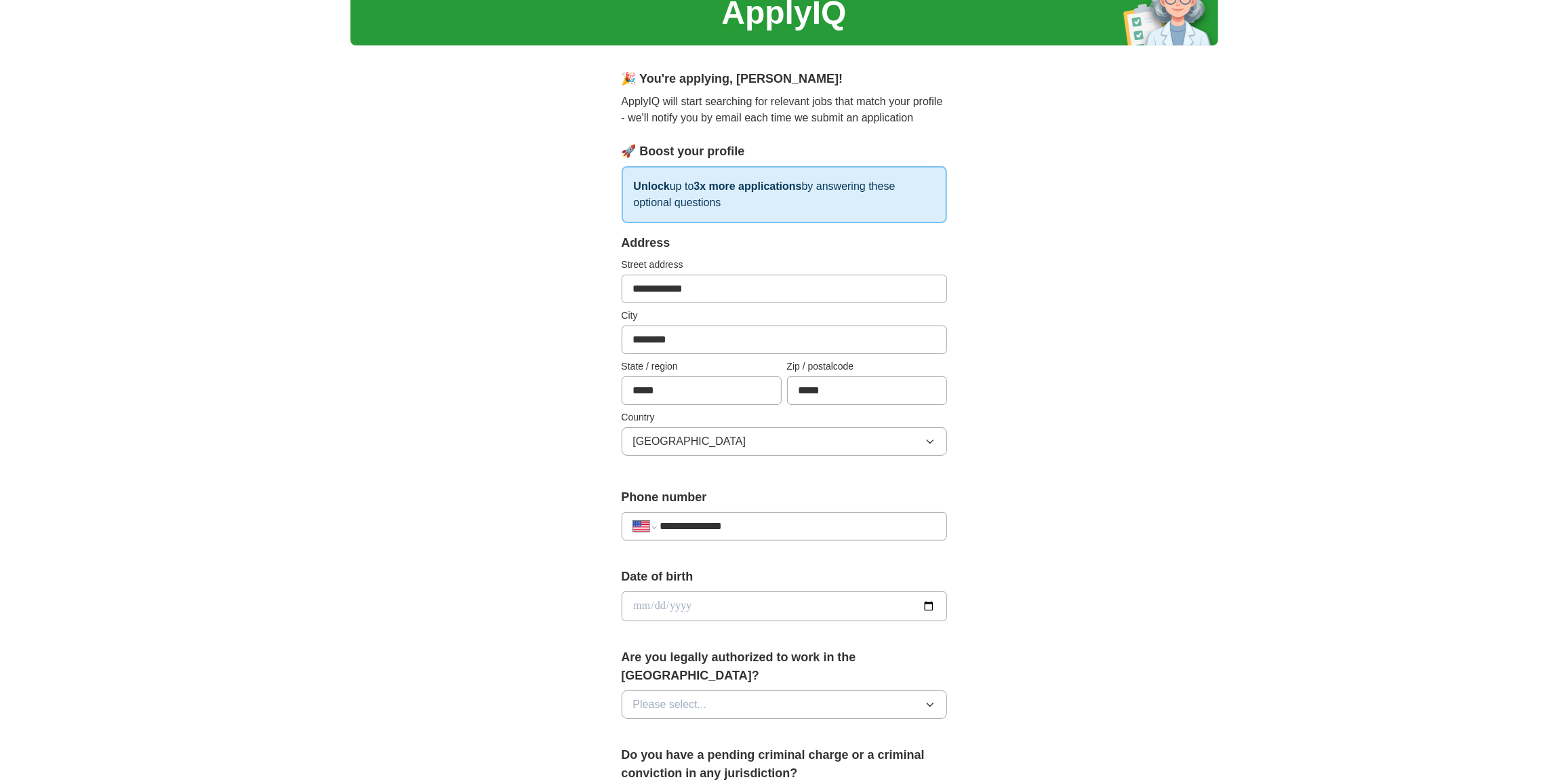
scroll to position [102, 0]
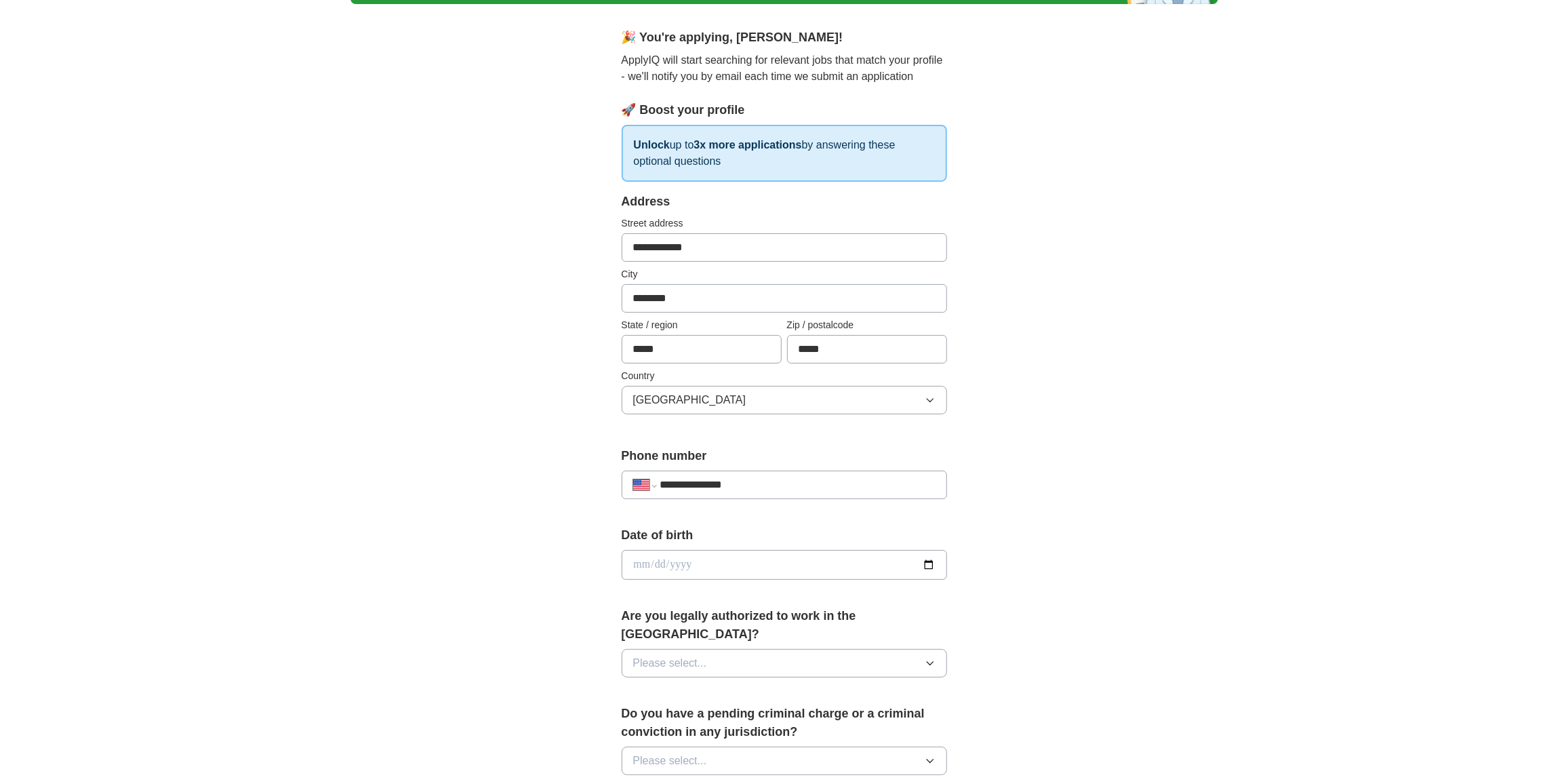
click at [696, 655] on span "Please select..." at bounding box center [670, 663] width 74 height 16
click at [678, 686] on div "Yes" at bounding box center [784, 694] width 303 height 16
click at [662, 562] on input "date" at bounding box center [784, 565] width 325 height 30
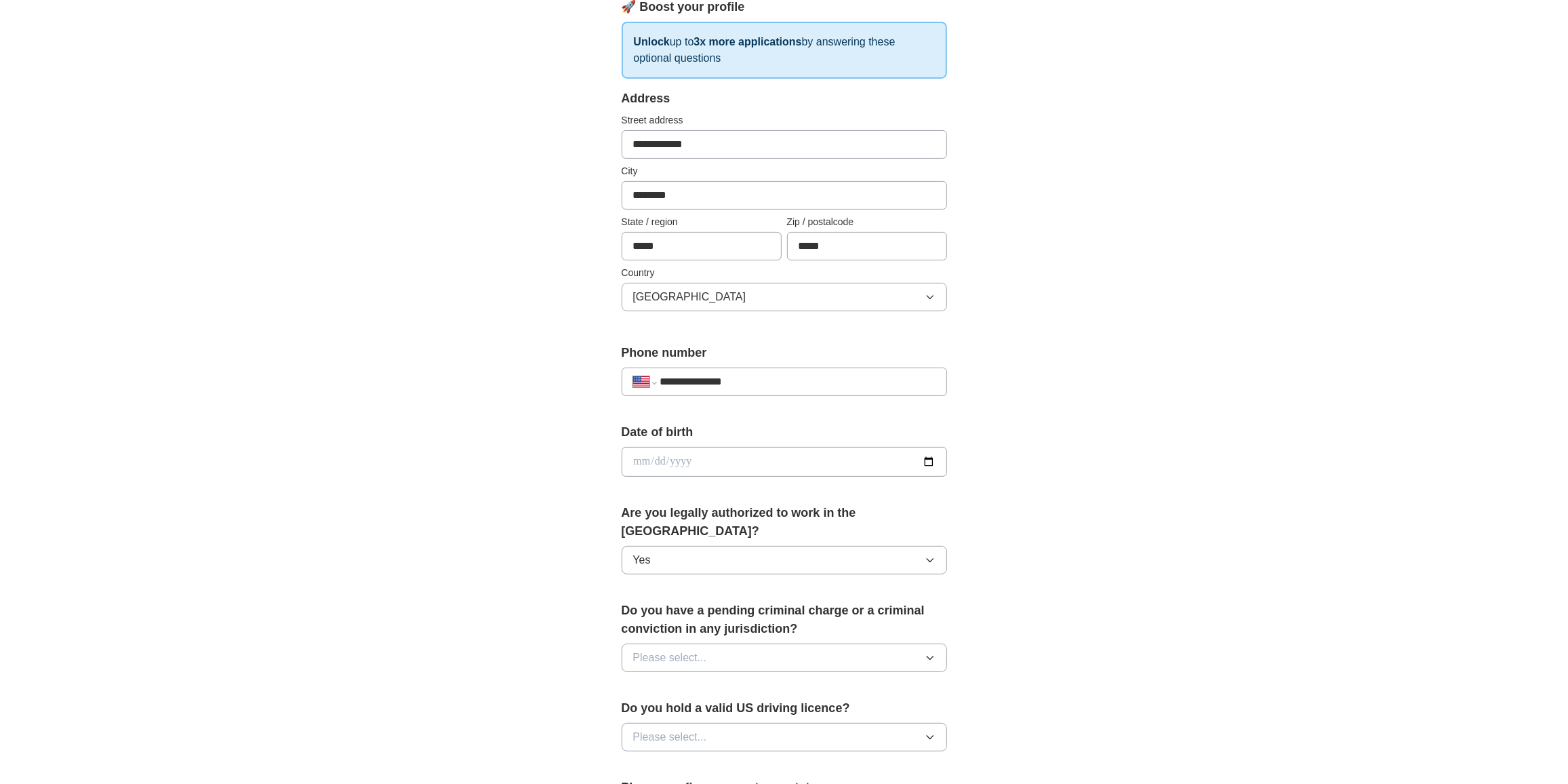
scroll to position [226, 0]
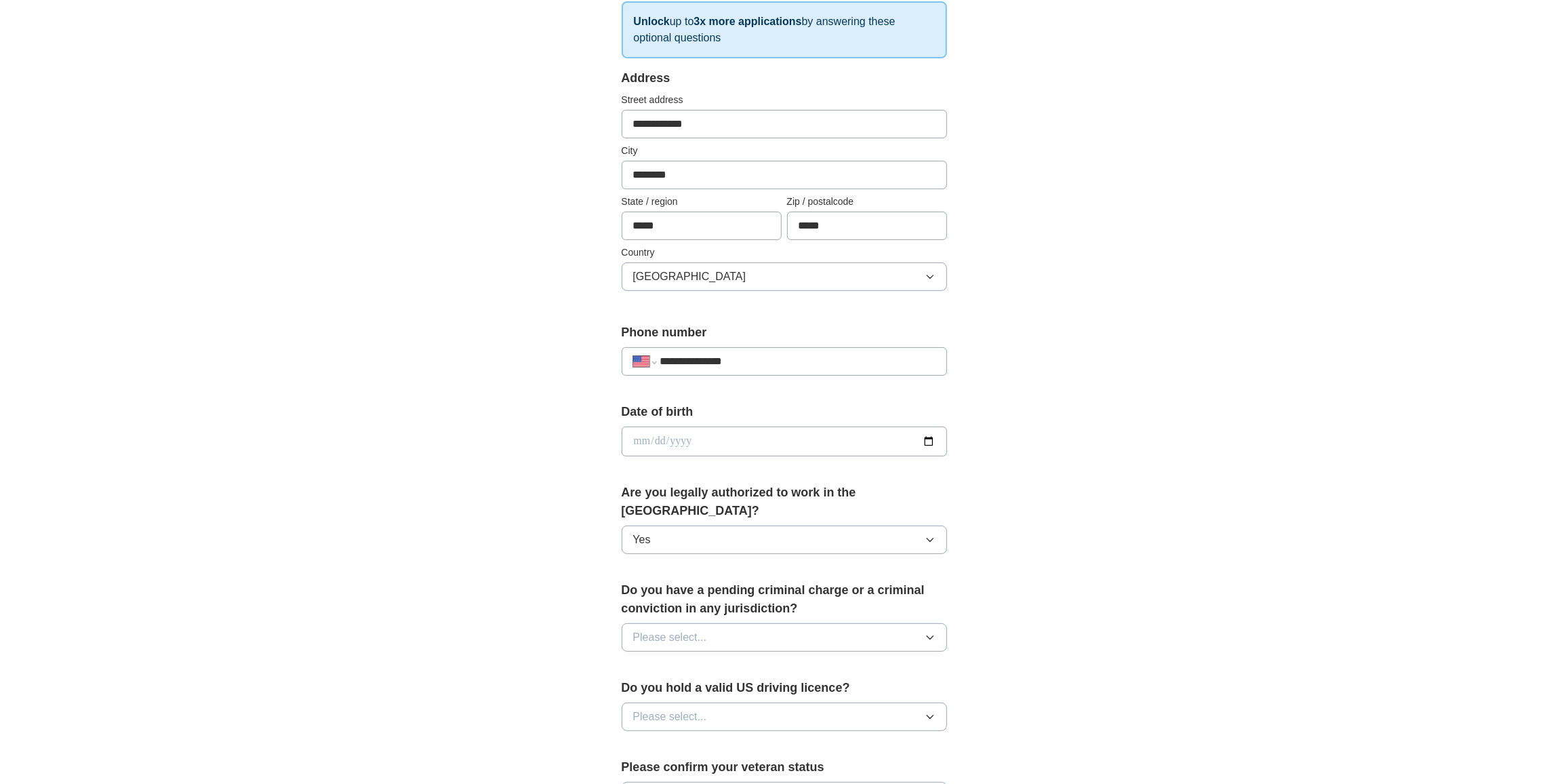
click at [688, 630] on span "Please select..." at bounding box center [670, 638] width 74 height 16
click at [678, 683] on li "No" at bounding box center [784, 697] width 324 height 28
click at [678, 703] on button "Please select..." at bounding box center [784, 717] width 325 height 29
click at [678, 734] on li "Yes" at bounding box center [784, 748] width 324 height 28
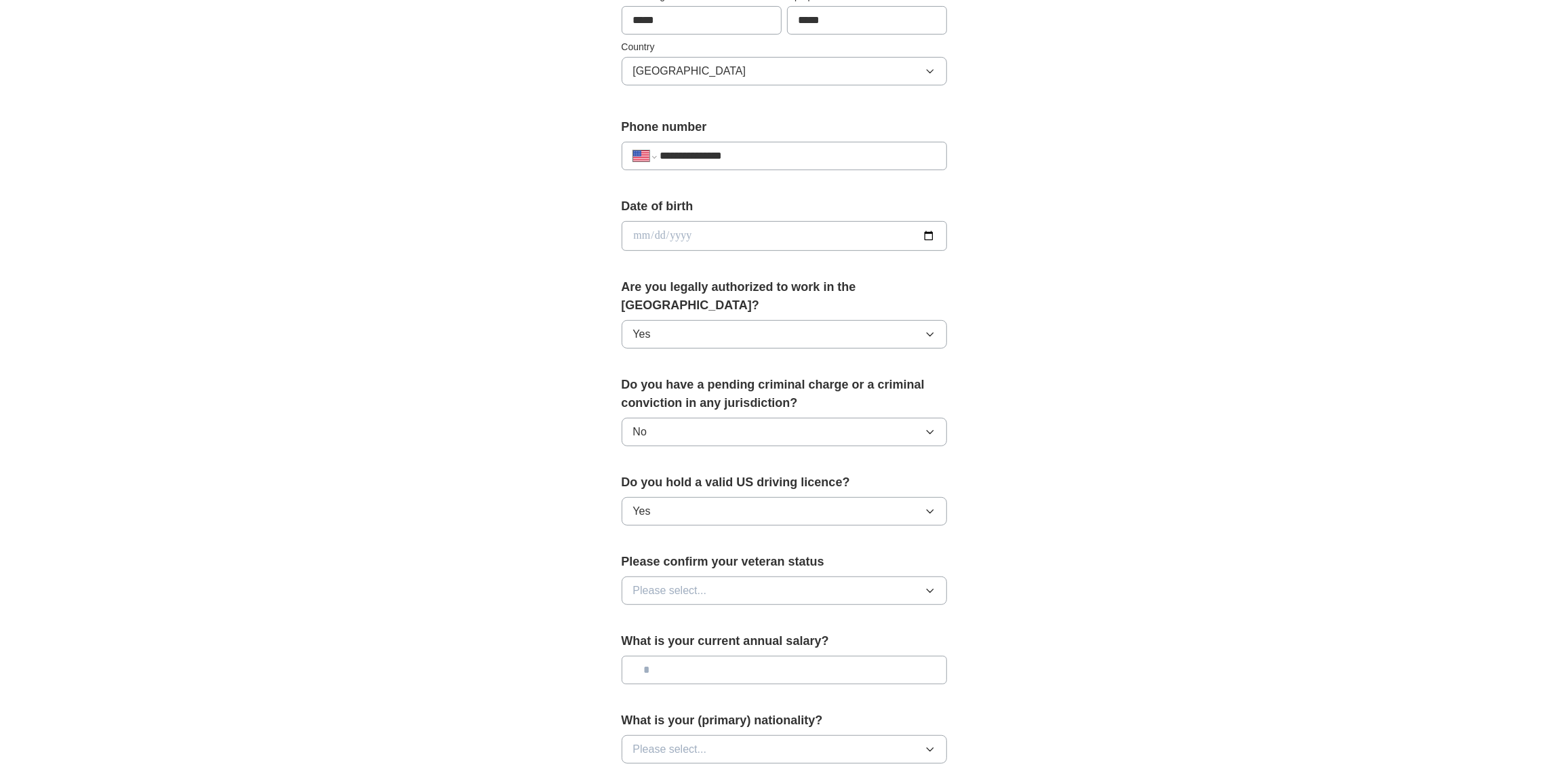
scroll to position [452, 0]
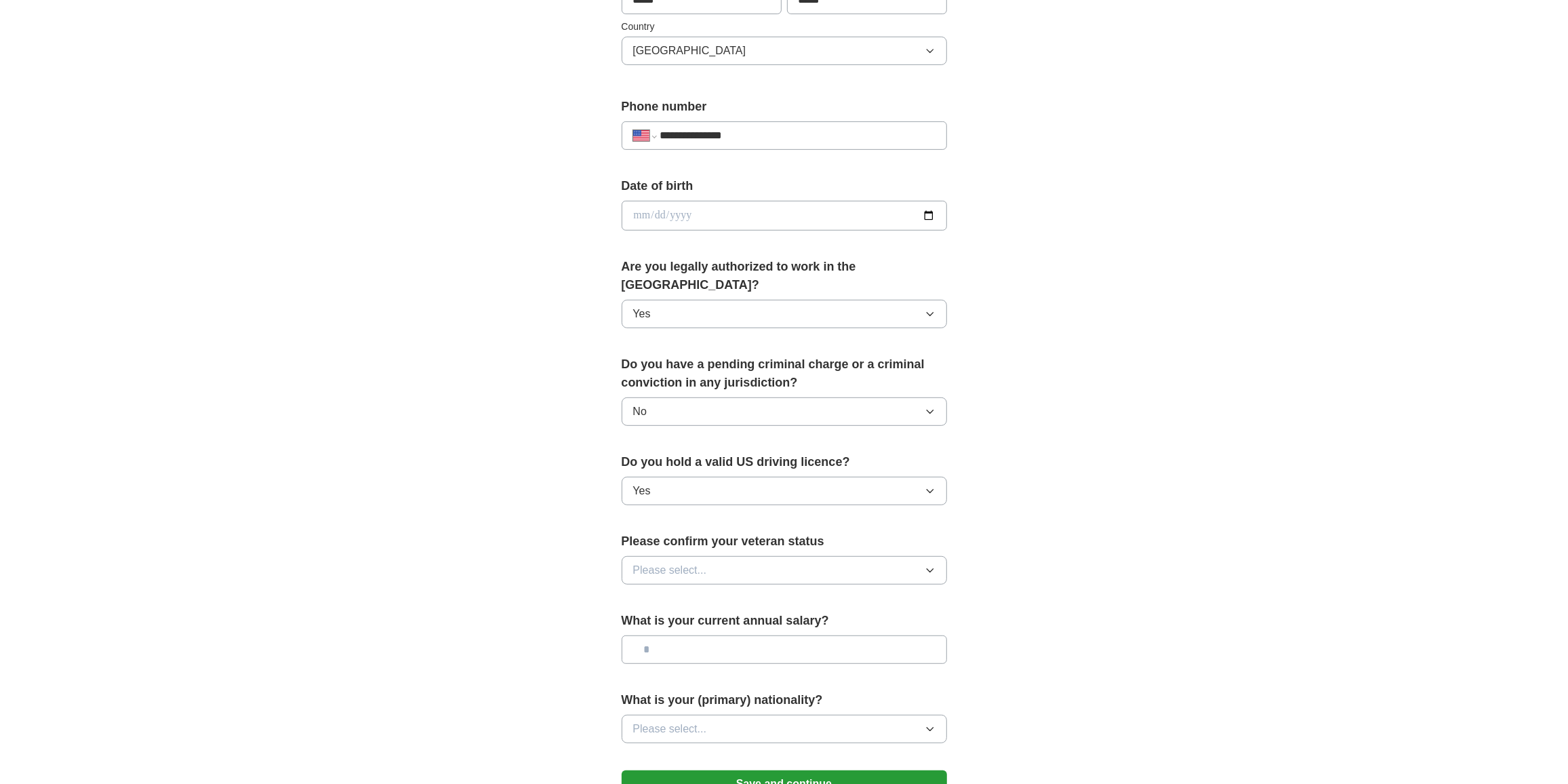
click at [667, 562] on span "Please select..." at bounding box center [670, 570] width 74 height 16
click at [636, 621] on span "I am a Forces veteran" at bounding box center [686, 629] width 106 height 16
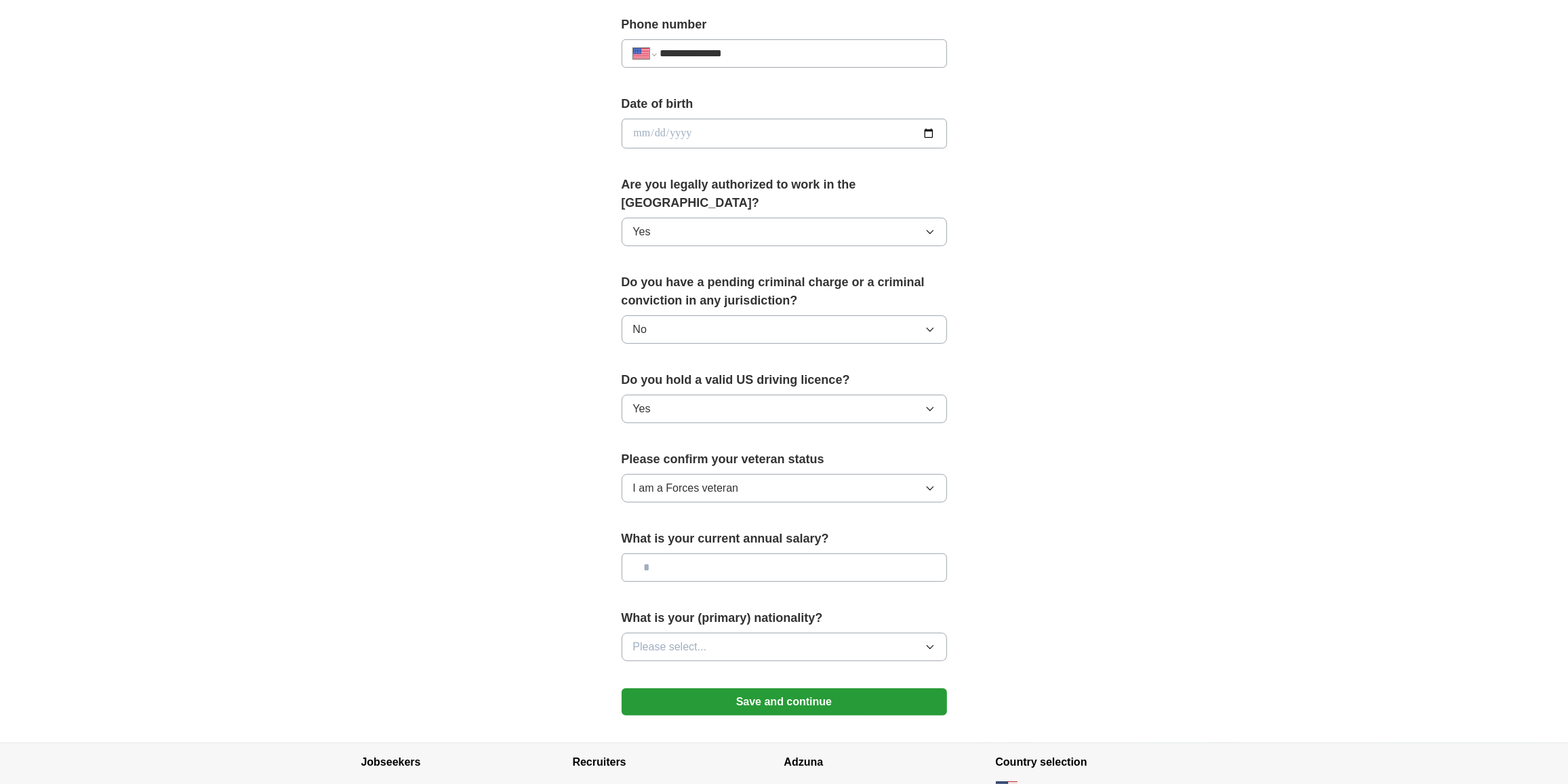
scroll to position [555, 0]
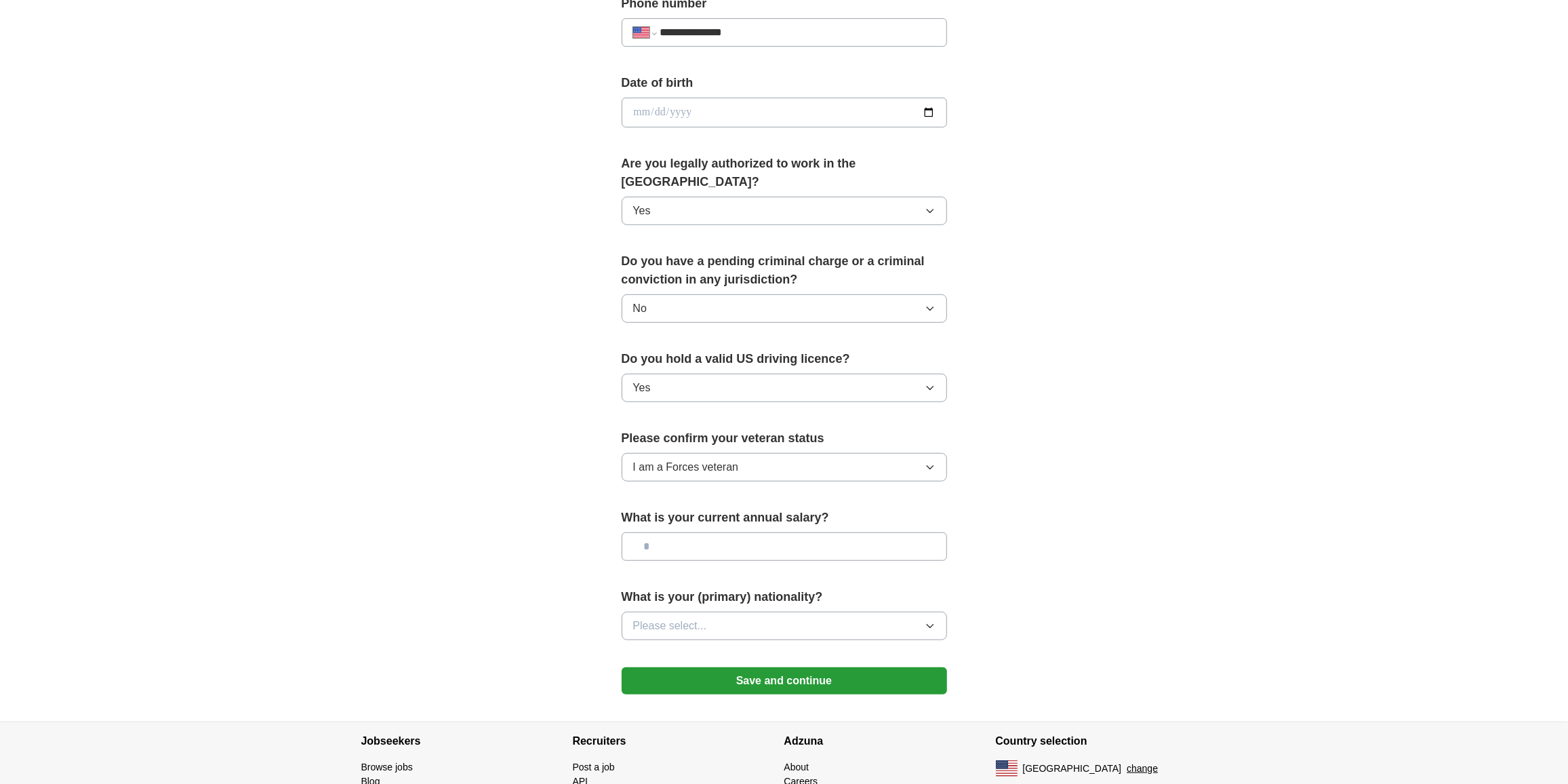
click at [650, 612] on button "Please select..." at bounding box center [784, 626] width 325 height 29
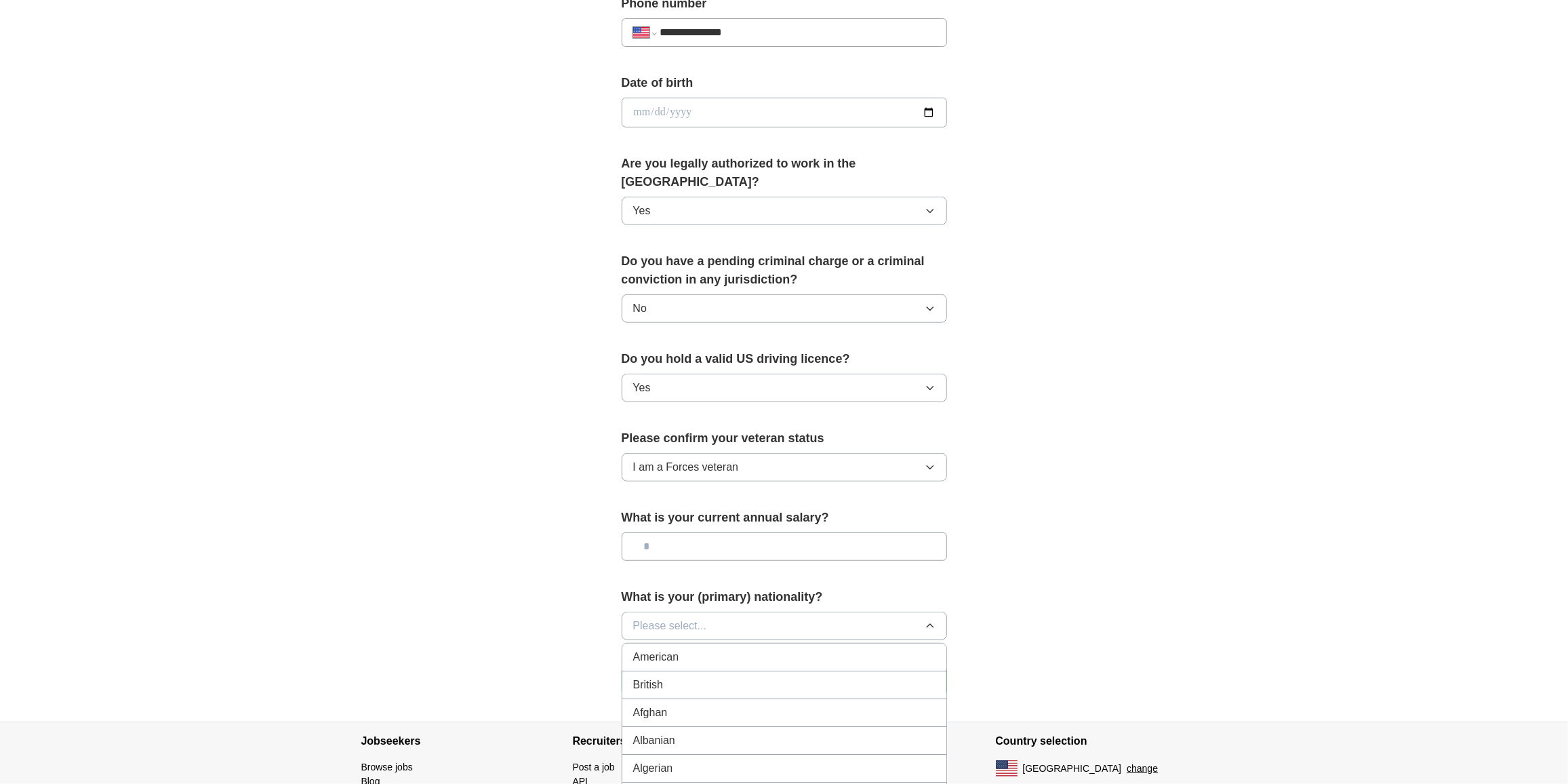
click at [636, 649] on span "American" at bounding box center [657, 657] width 46 height 16
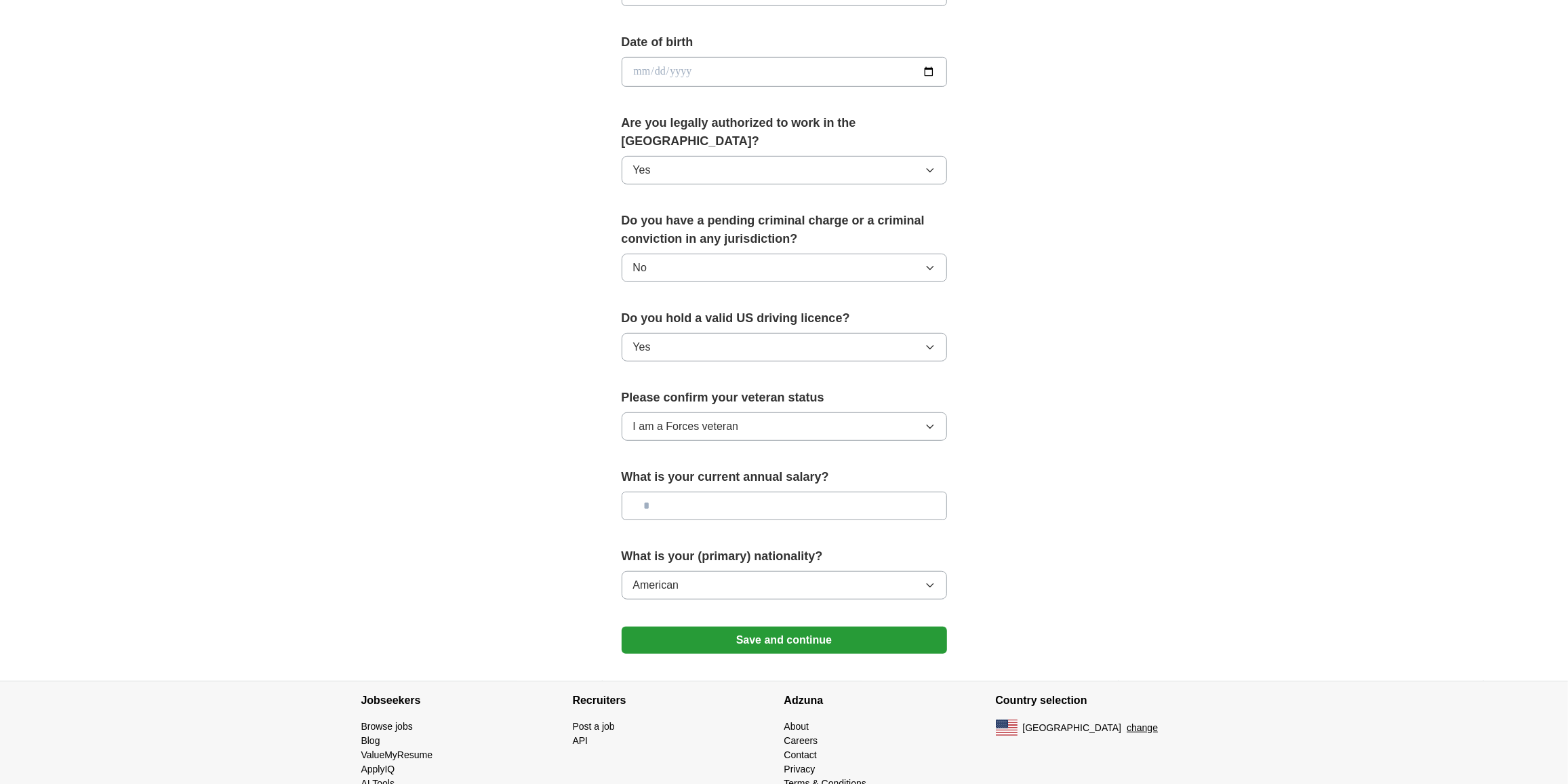
scroll to position [603, 0]
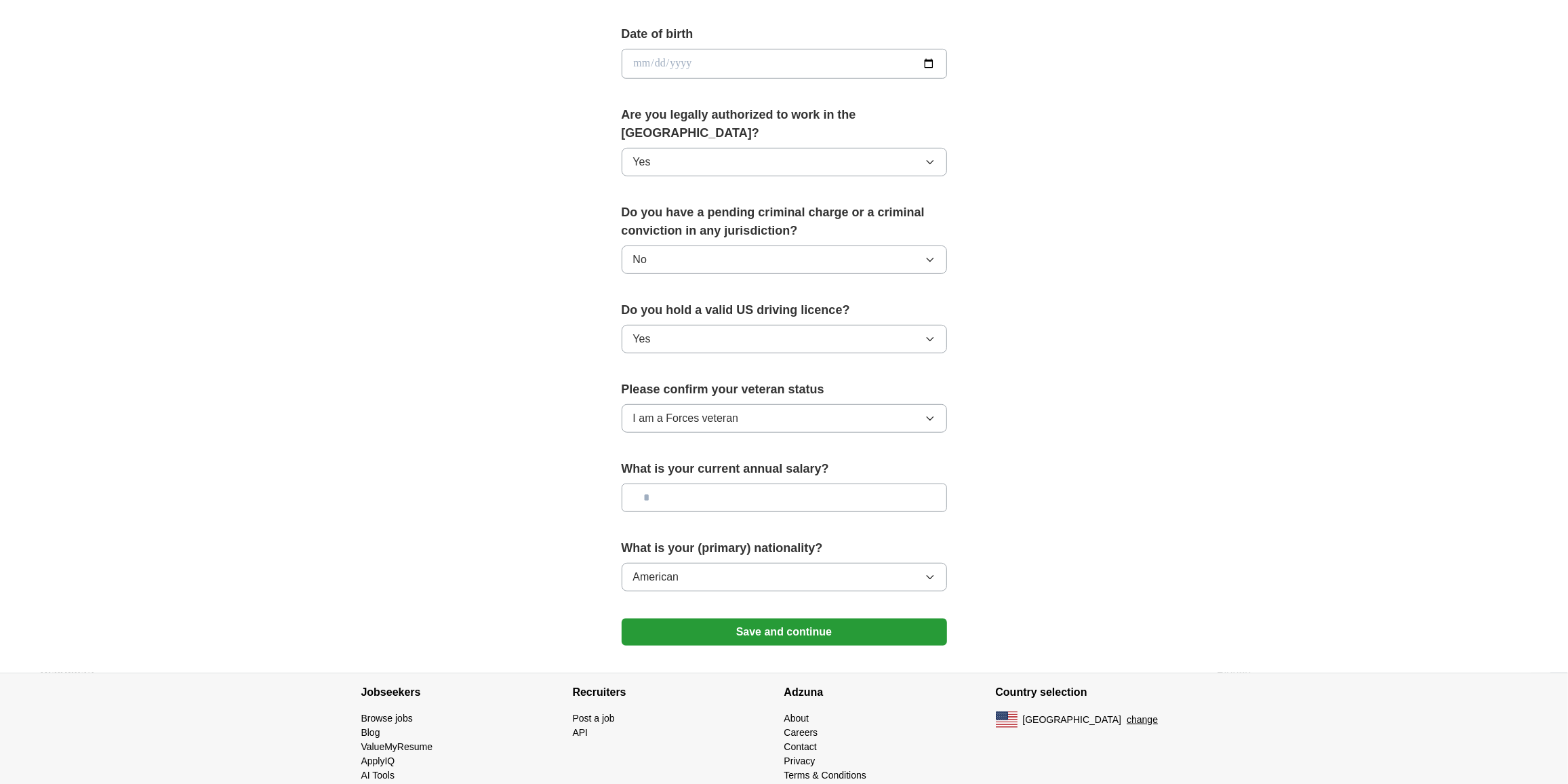
click at [651, 619] on button "Save and continue" at bounding box center [784, 632] width 325 height 27
